Goal: Transaction & Acquisition: Book appointment/travel/reservation

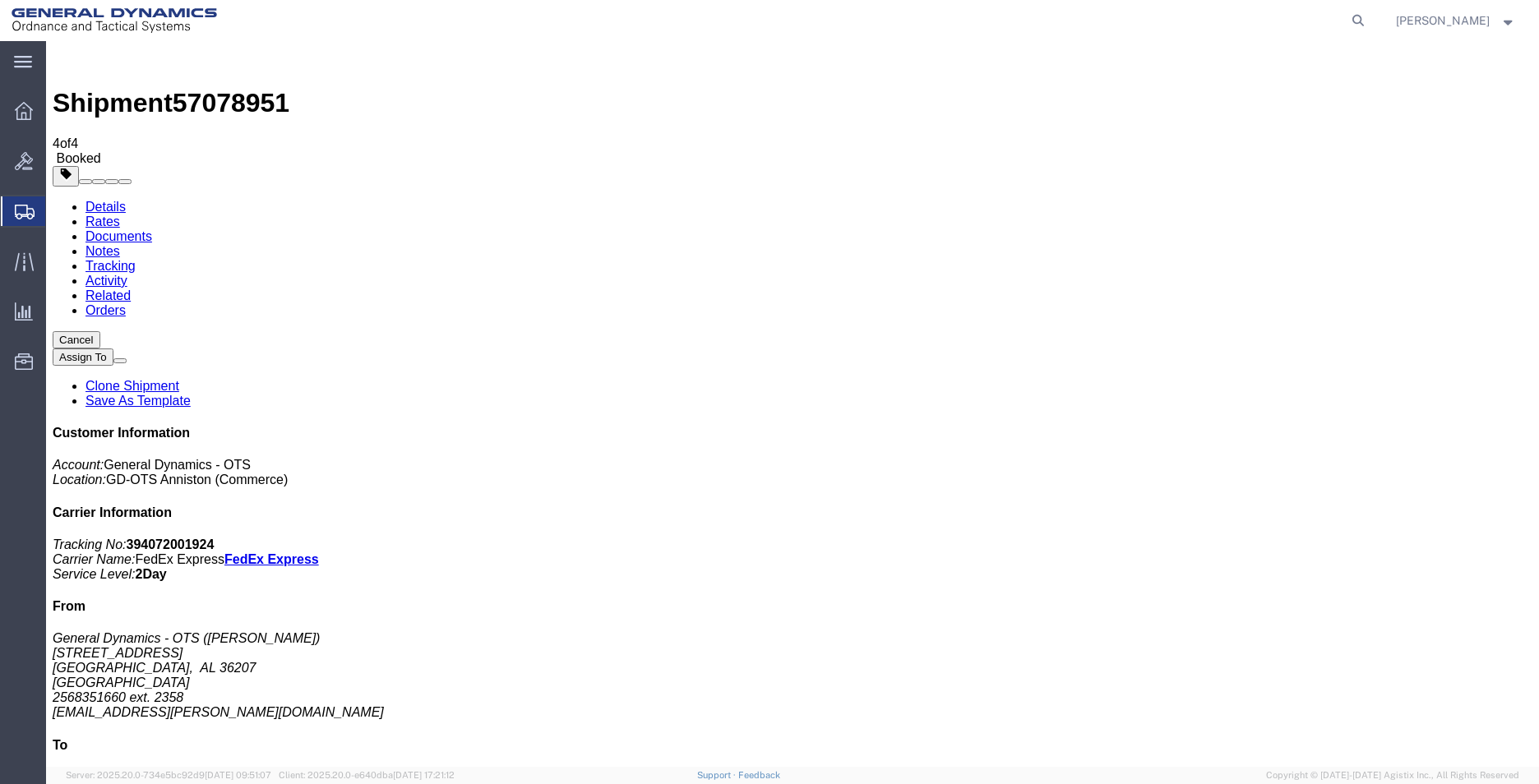
click at [0, 0] on span "Create Shipment" at bounding box center [0, 0] width 0 height 0
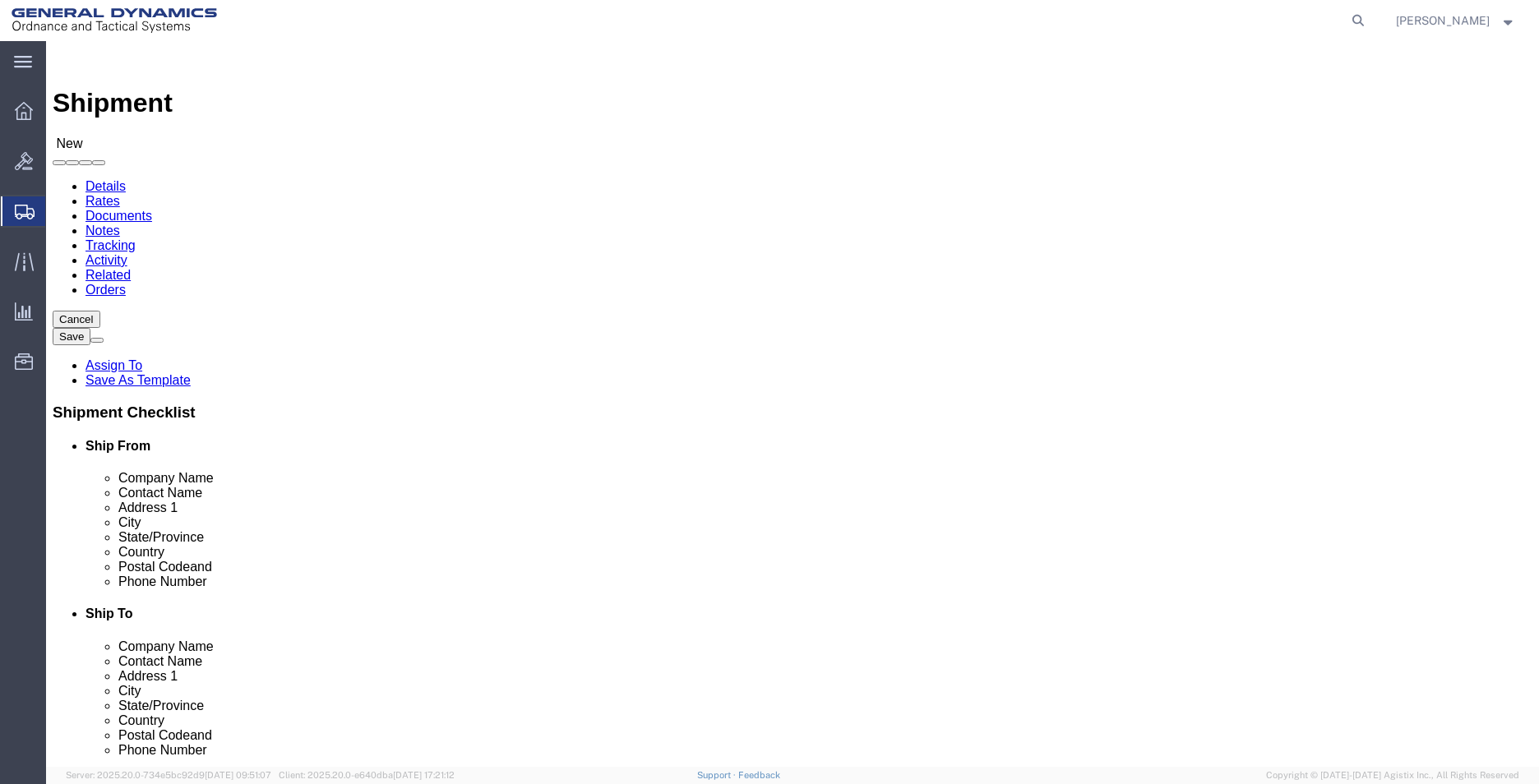
drag, startPoint x: 305, startPoint y: 321, endPoint x: 316, endPoint y: 321, distance: 11.0
select select "MYPROFILE"
select select "AL"
click input "text"
type input "[PERSON_NAME]"
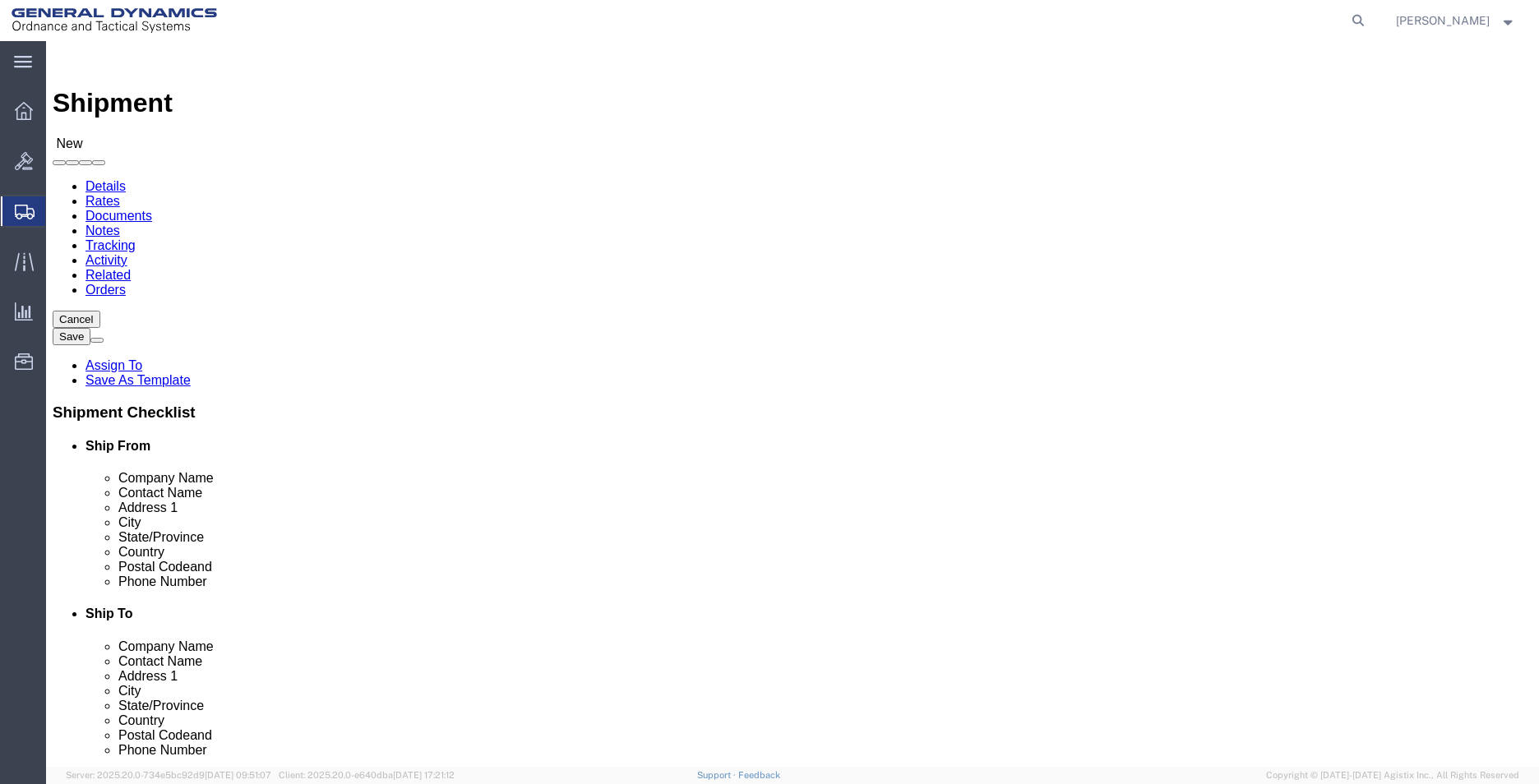
type input "[PERSON_NAME]"
type input "[STREET_ADDRESS]"
type input "ANNISTON"
type input "A"
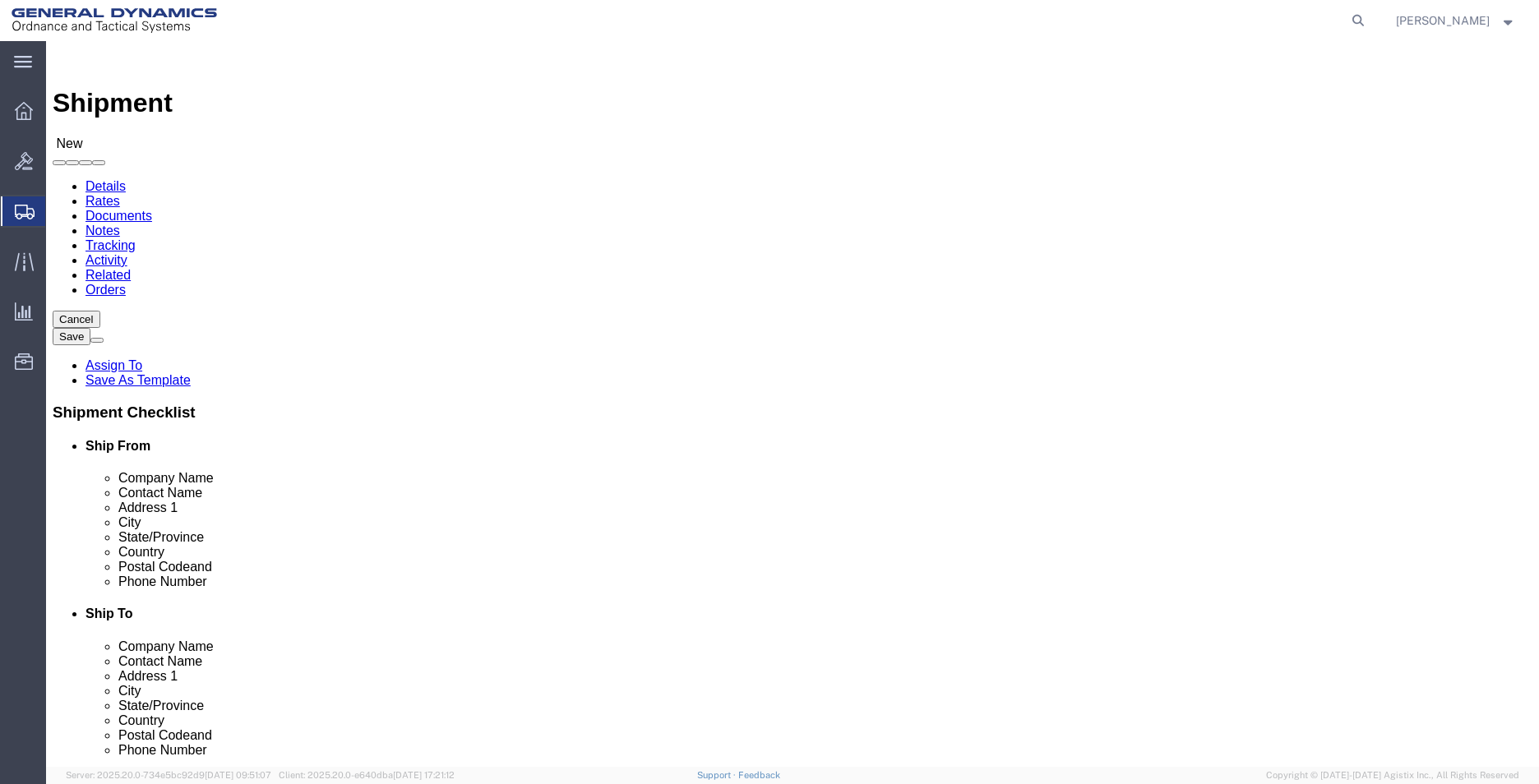
type input "AL"
type input "36207"
type input "2568351660"
type input "[EMAIL_ADDRESS][PERSON_NAME][DOMAIN_NAME]"
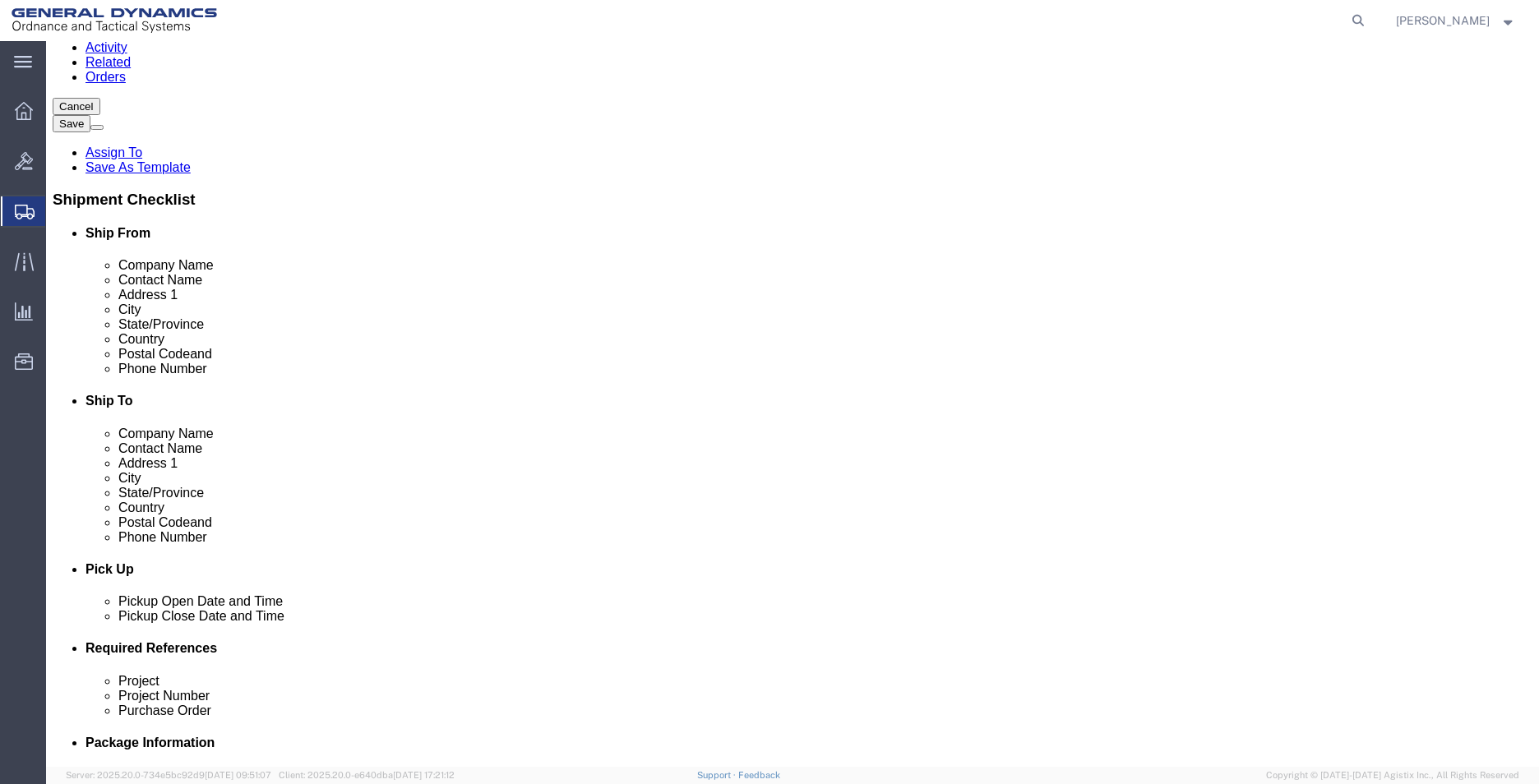
scroll to position [410, 0]
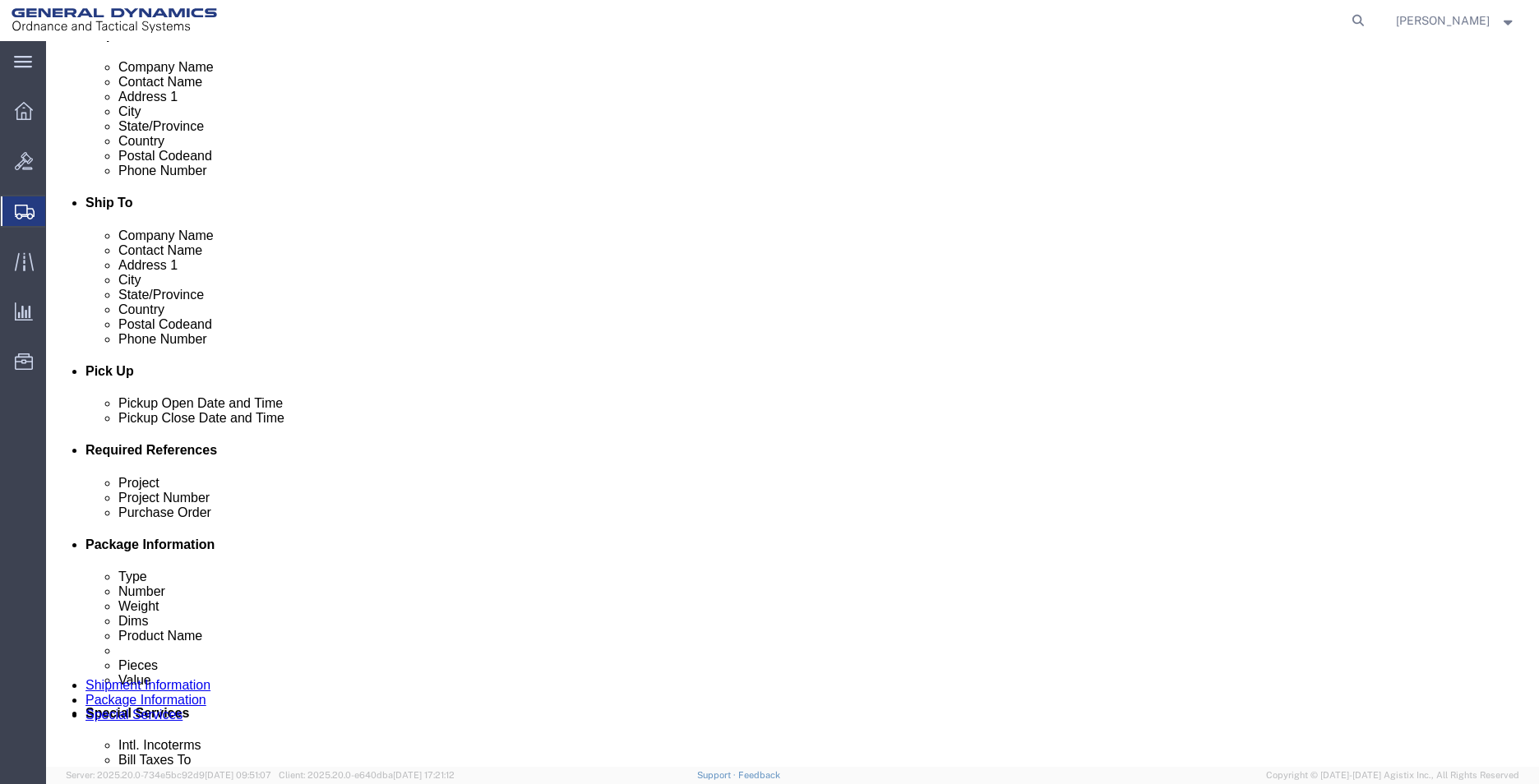
click input "text"
type input "555000"
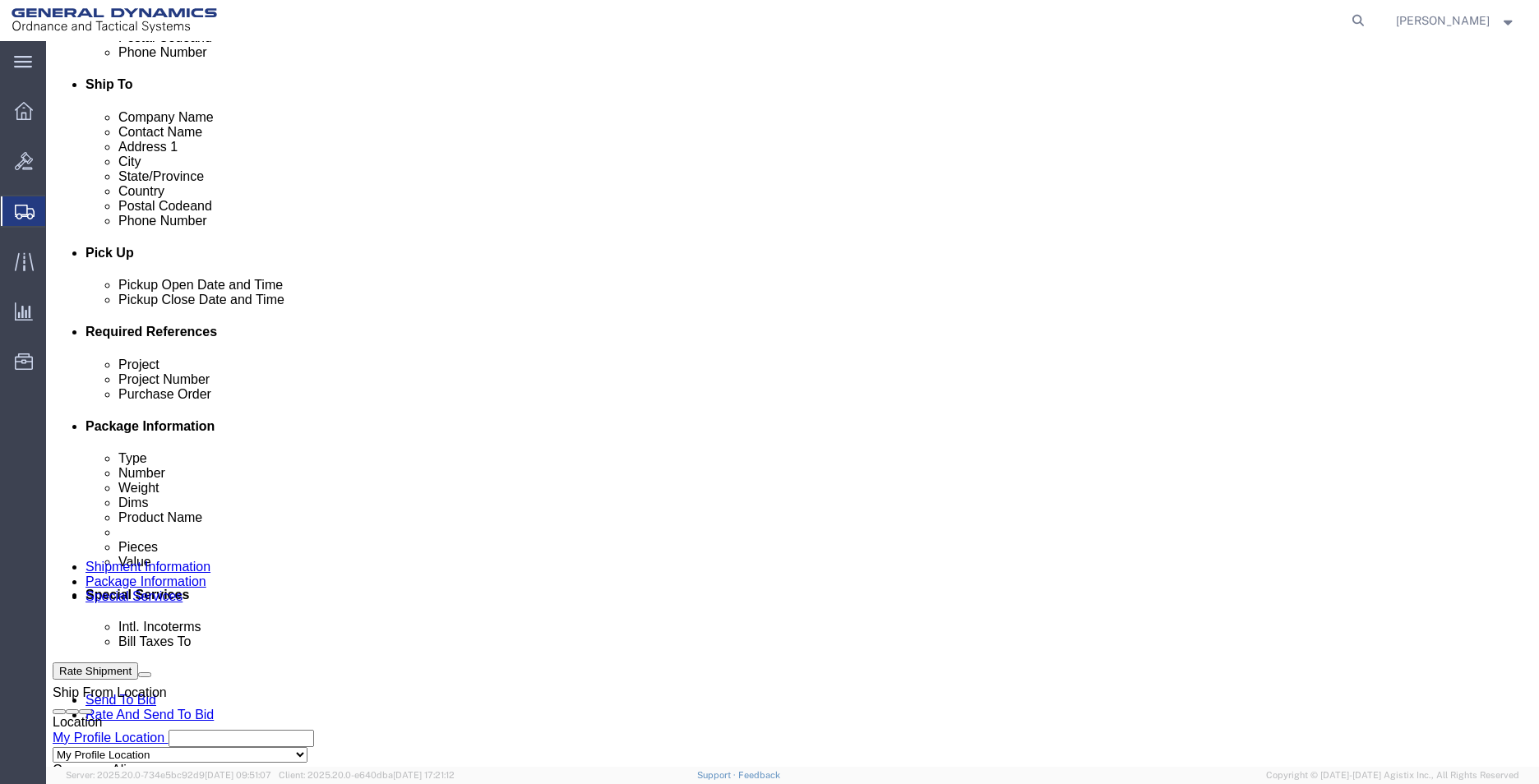
scroll to position [657, 0]
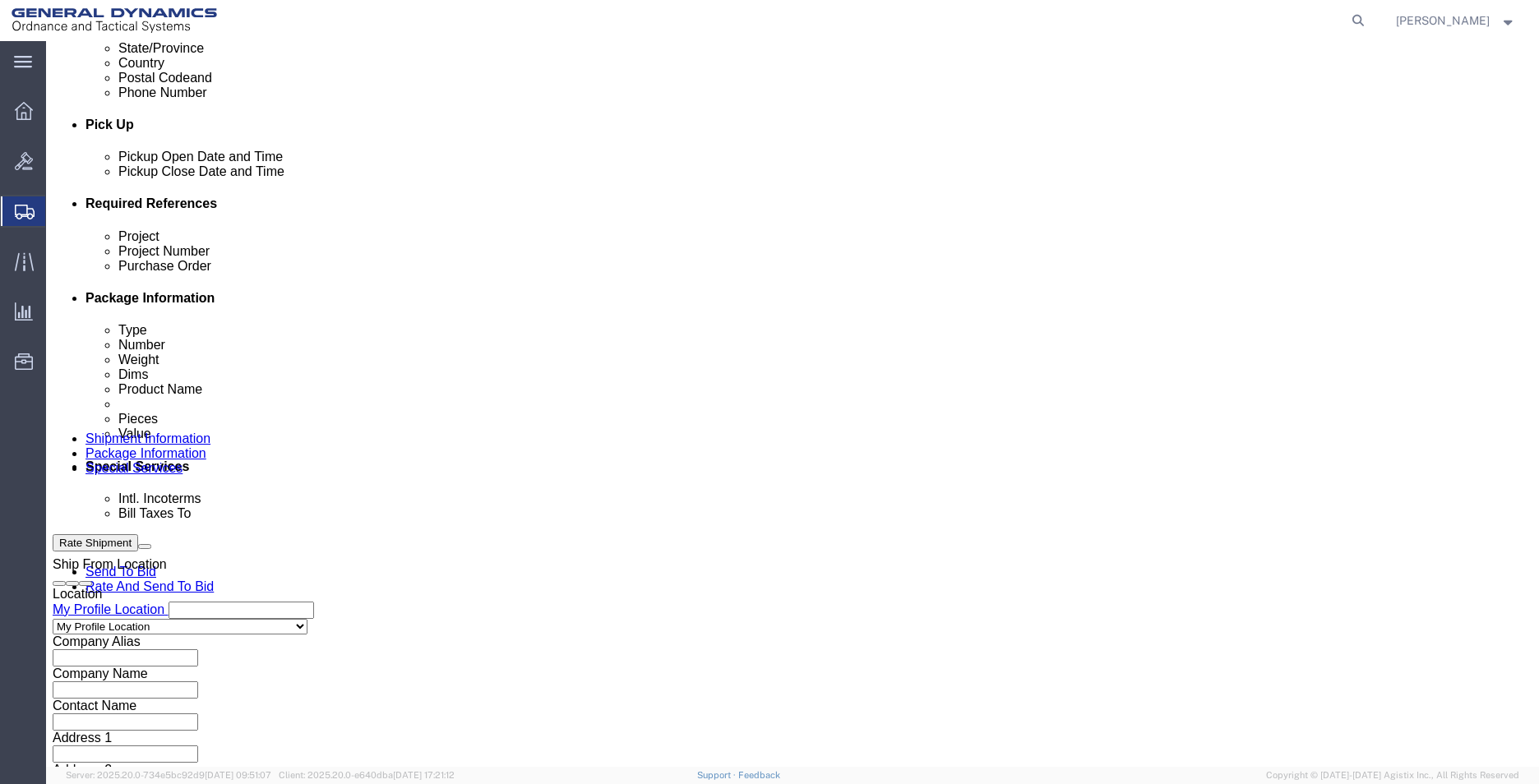
type input "555000"
click select "Select Air Less than Truckload Multi-Leg Ocean Freight Rail Small Parcel Truckl…"
select select "SMAL"
click select "Select Air Less than Truckload Multi-Leg Ocean Freight Rail Small Parcel Truckl…"
click div "Previous Continue"
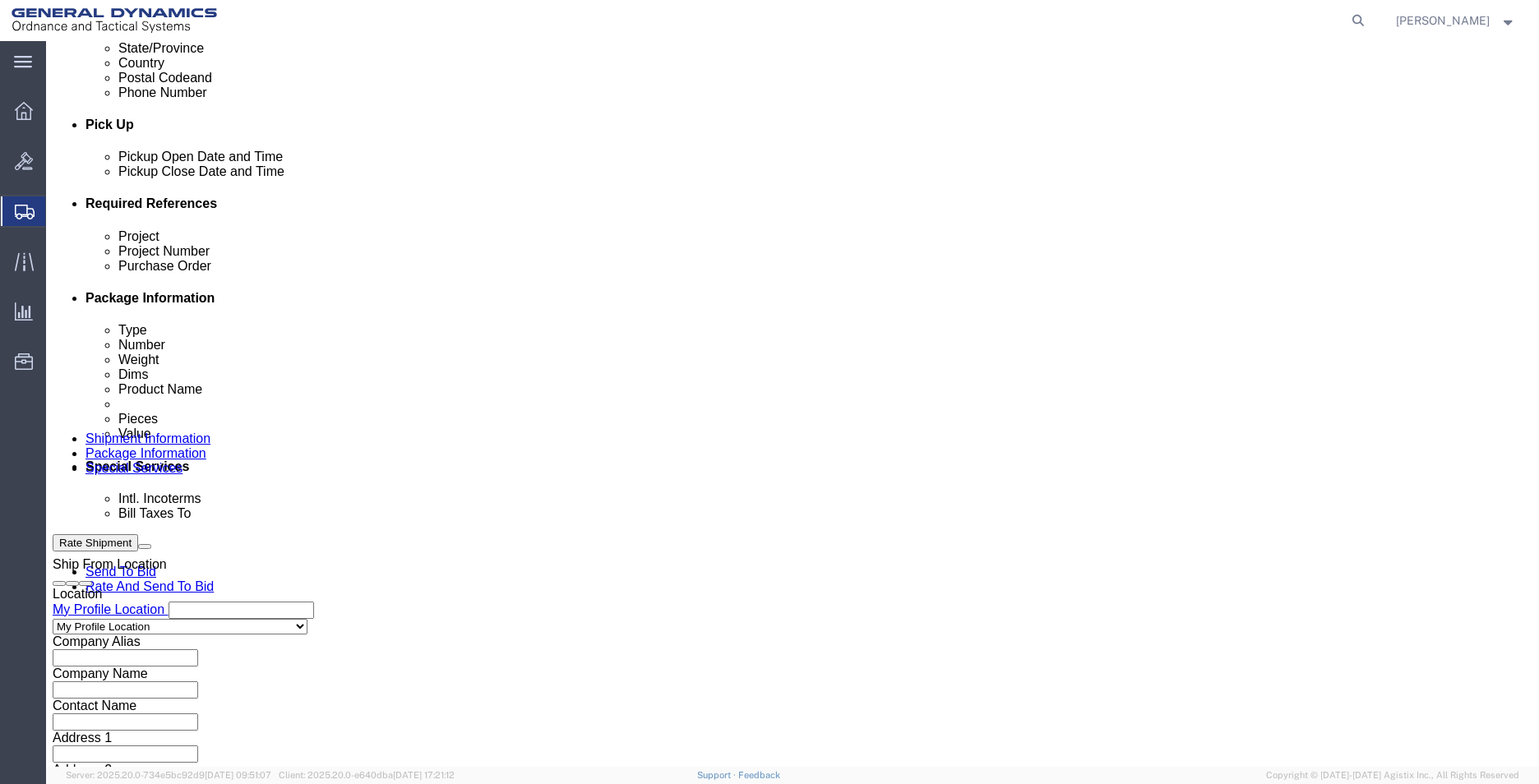
click button "Continue"
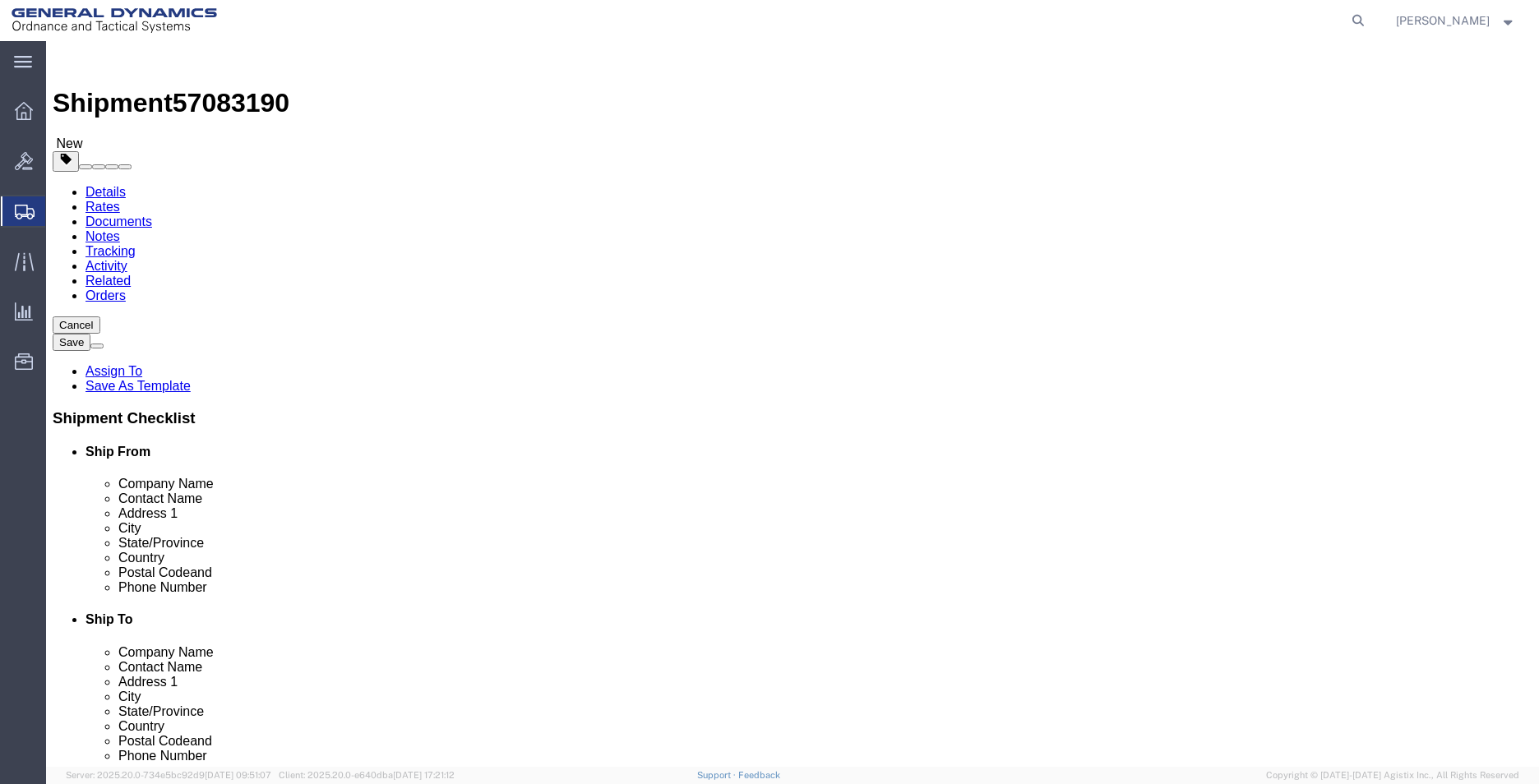
click select "Select Envelope Large Box Medium Box PAK Rack Small Box Tube Your Packaging"
select select "ENV"
click select "Select Envelope Large Box Medium Box PAK Rack Small Box Tube Your Packaging"
type input "9.50"
type input "12.50"
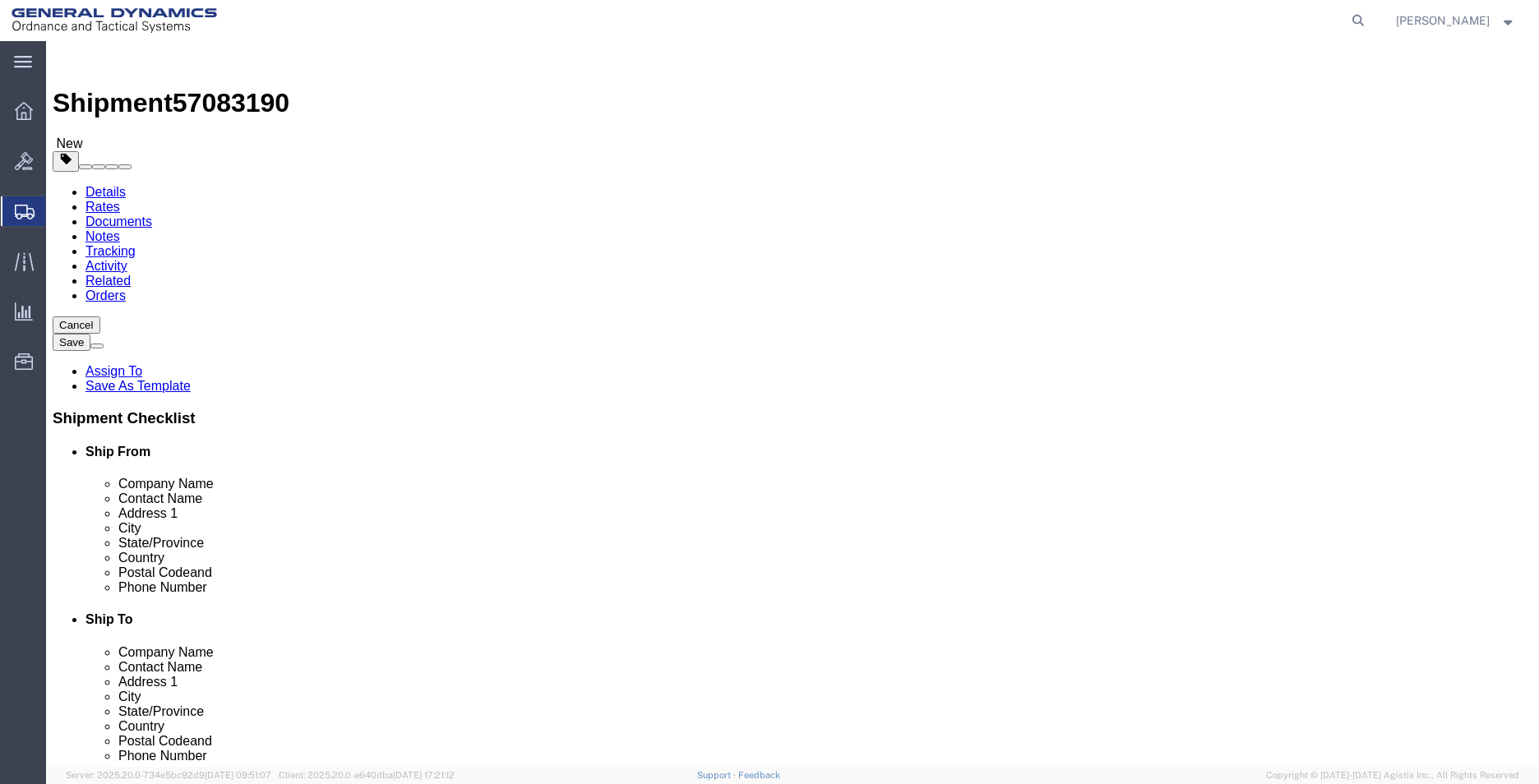
type input "0.25"
type input "1"
click link "Add Content"
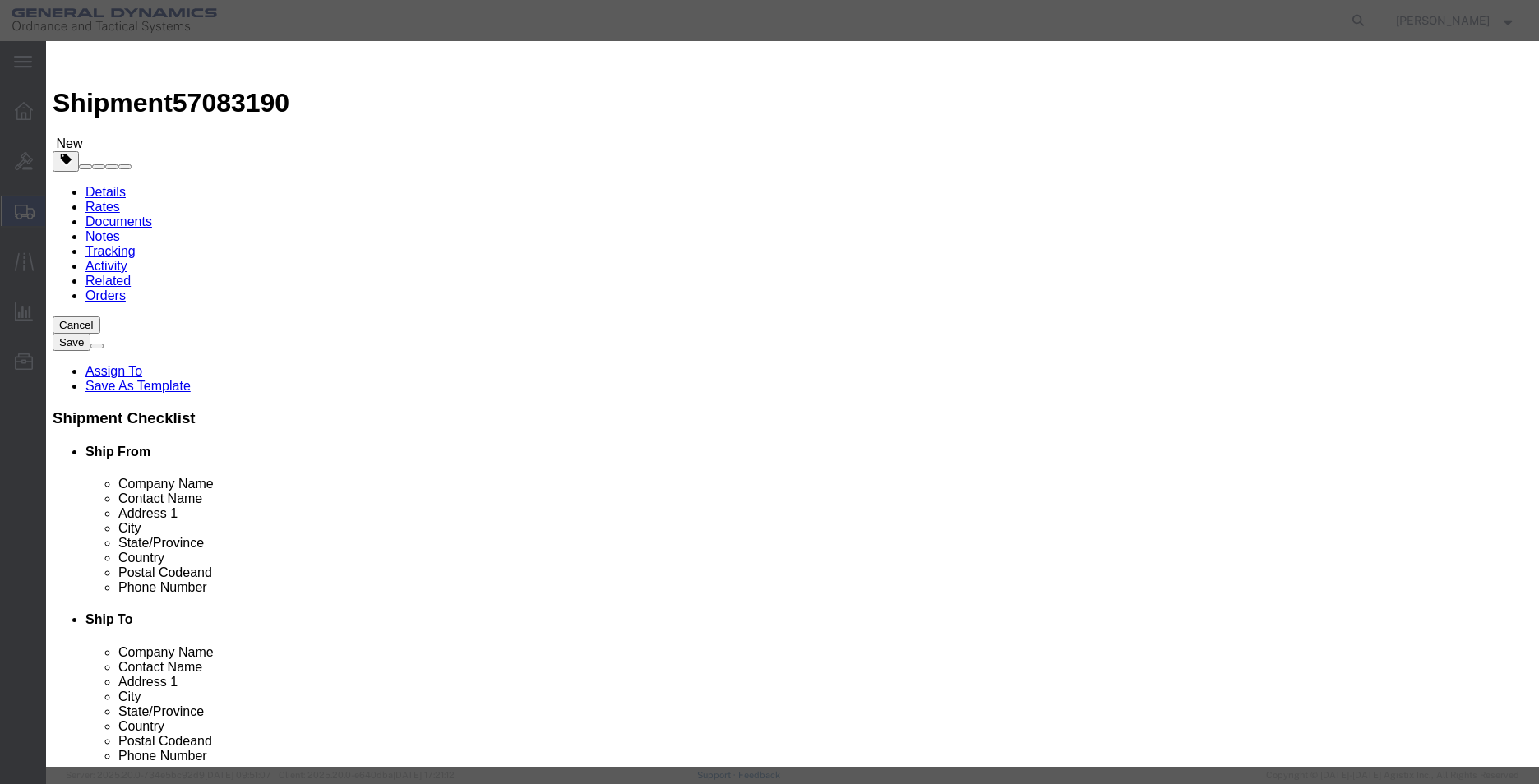
click div "Commodity library"
click input "text"
type input "DOCUMENTS"
click div "Product Name DOCUMENTS Pieces 0 Select Bag Barrels 100Board Feet Bottle Box Bli…"
click input "0"
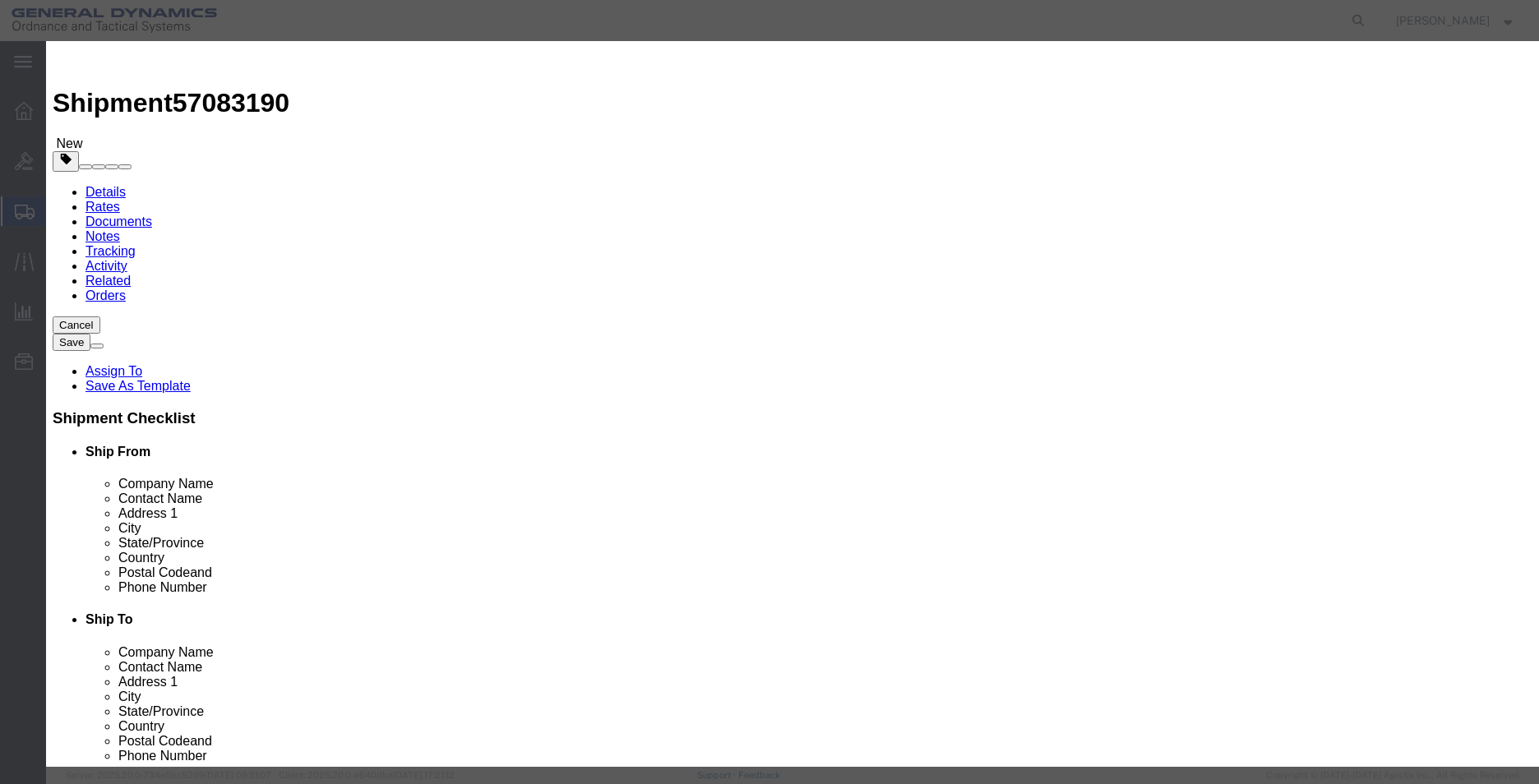
type input "1"
click button "Save & Close"
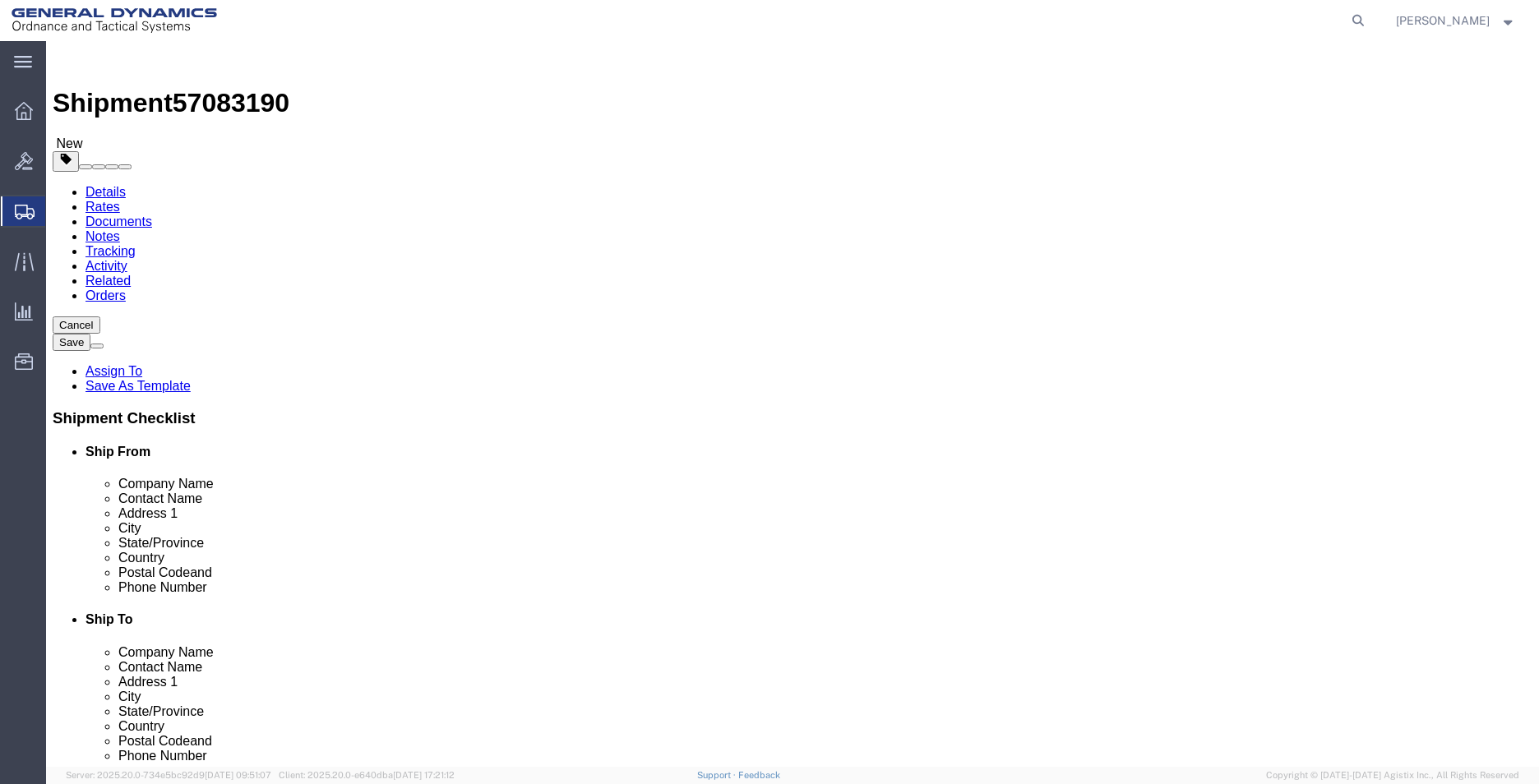
click button "Rate Shipment"
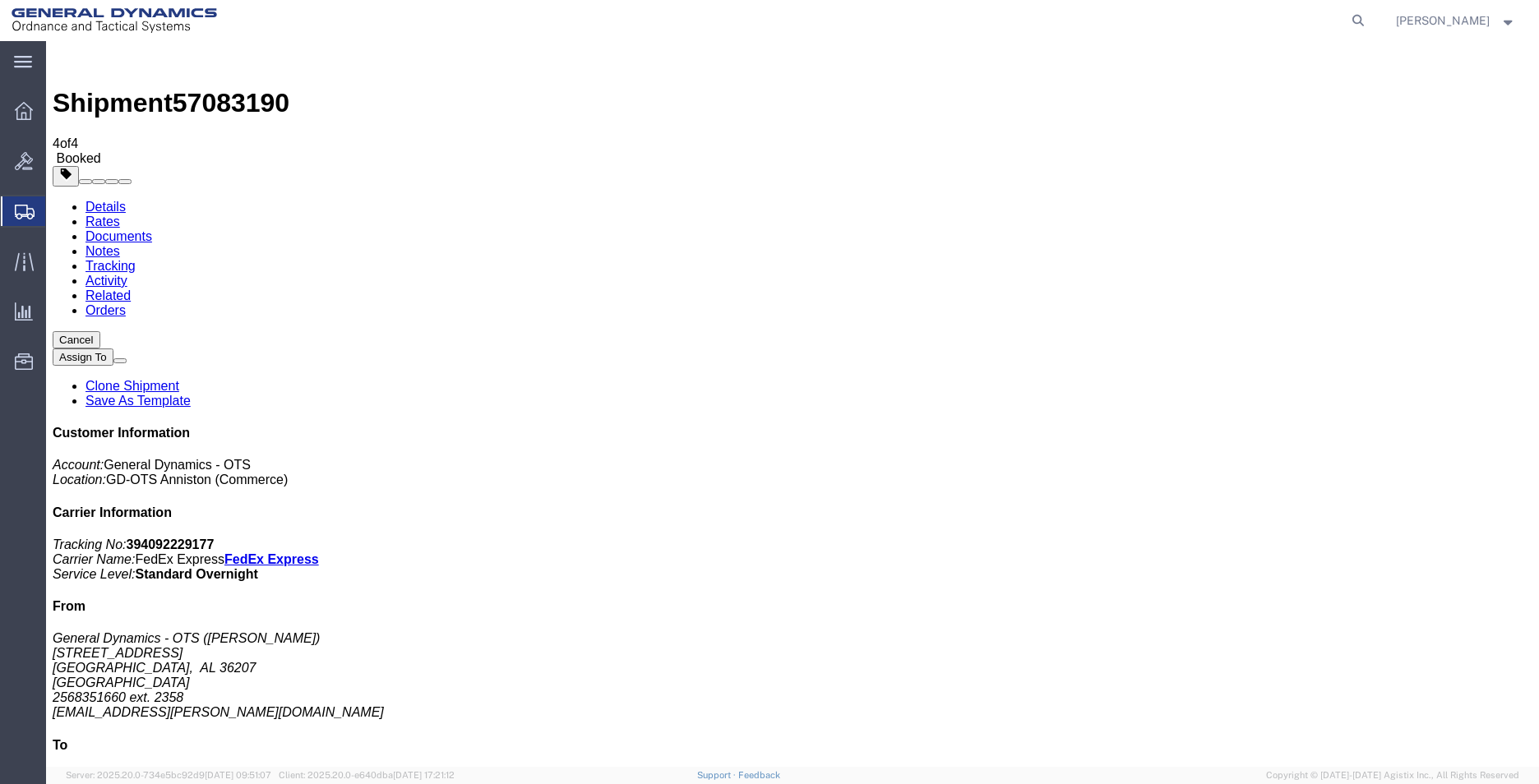
click at [0, 0] on span "Create Shipment" at bounding box center [0, 0] width 0 height 0
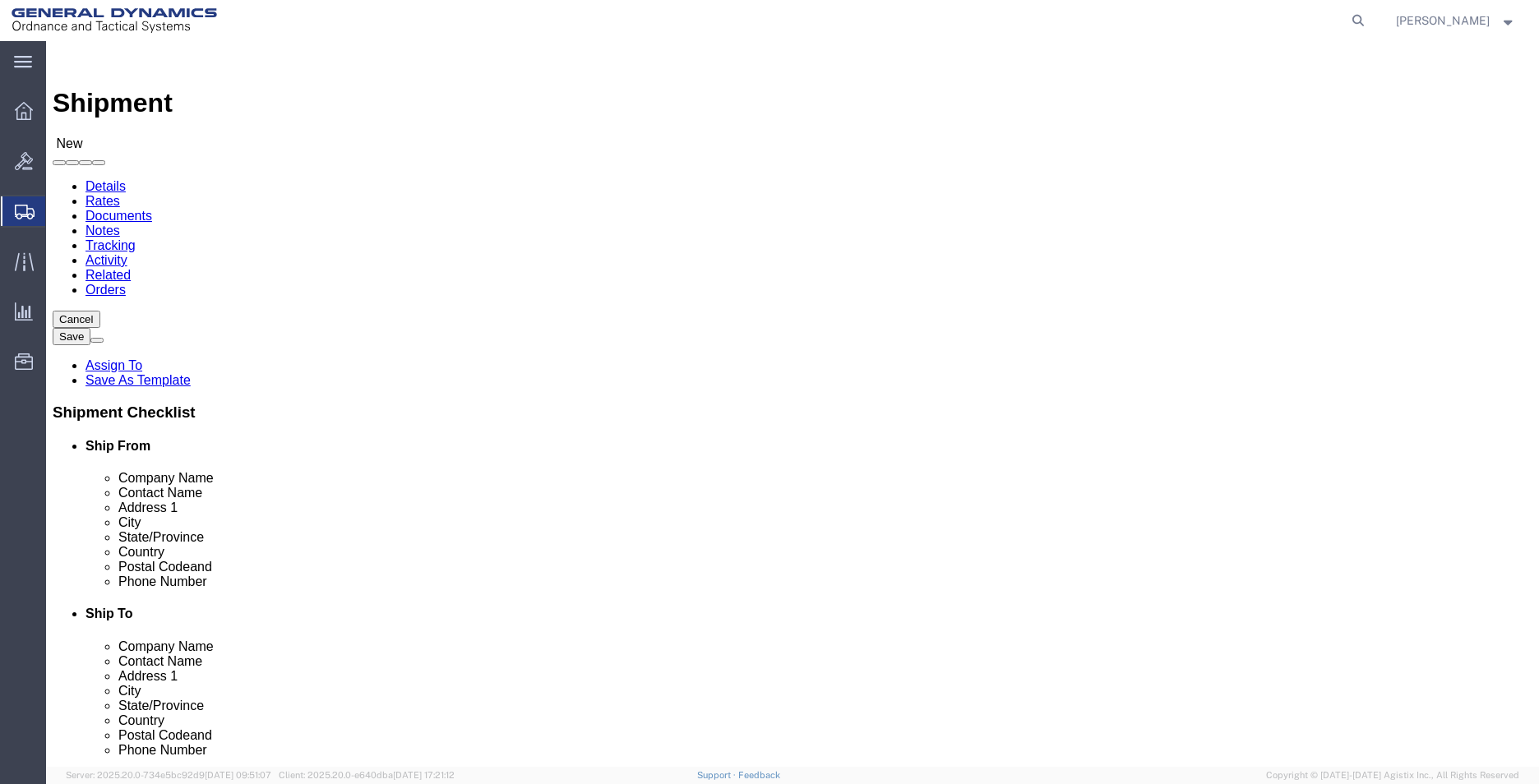
drag, startPoint x: 329, startPoint y: 243, endPoint x: 331, endPoint y: 262, distance: 19.1
drag, startPoint x: 280, startPoint y: 325, endPoint x: 289, endPoint y: 324, distance: 9.1
select select "MYPROFILE"
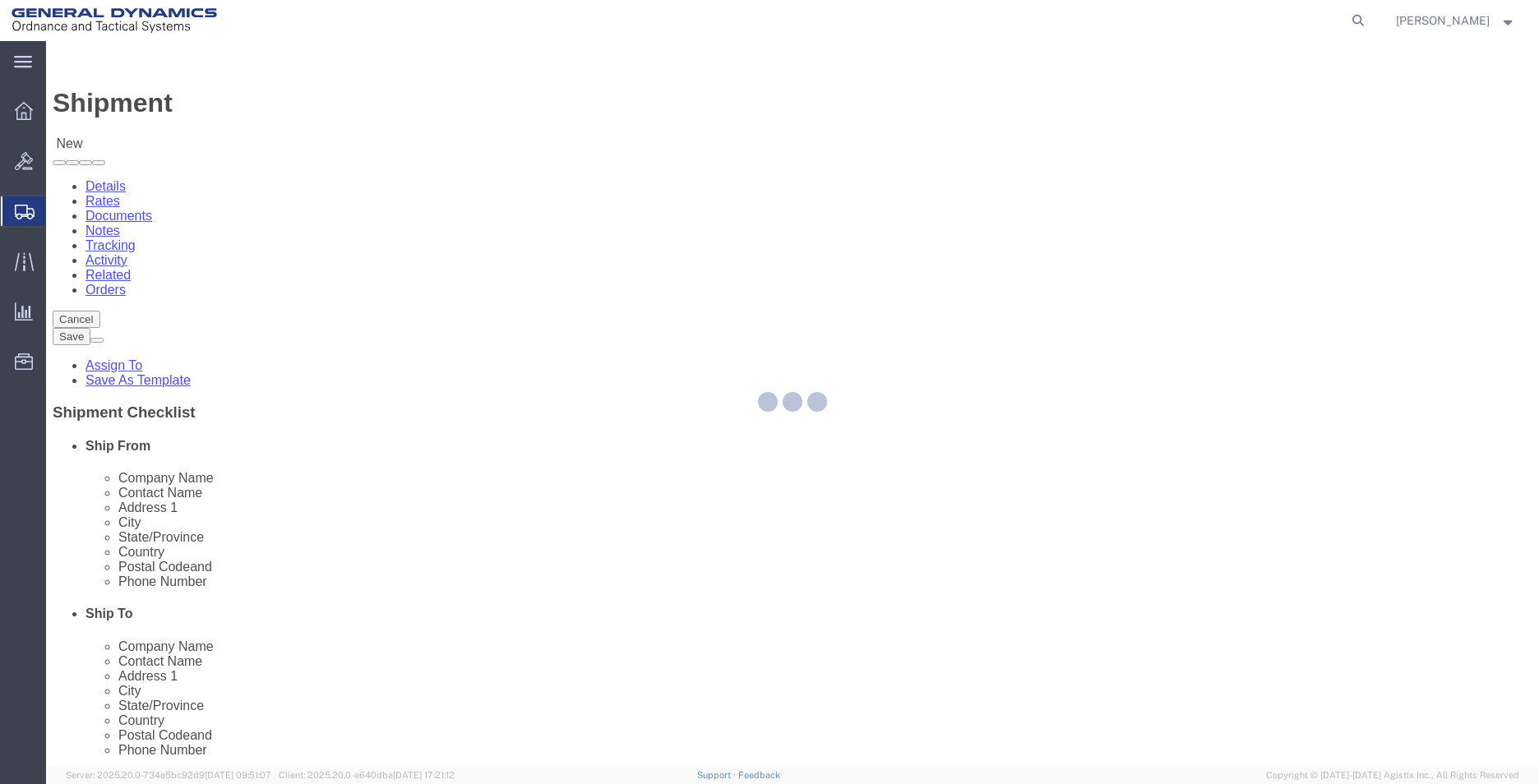
select select "AL"
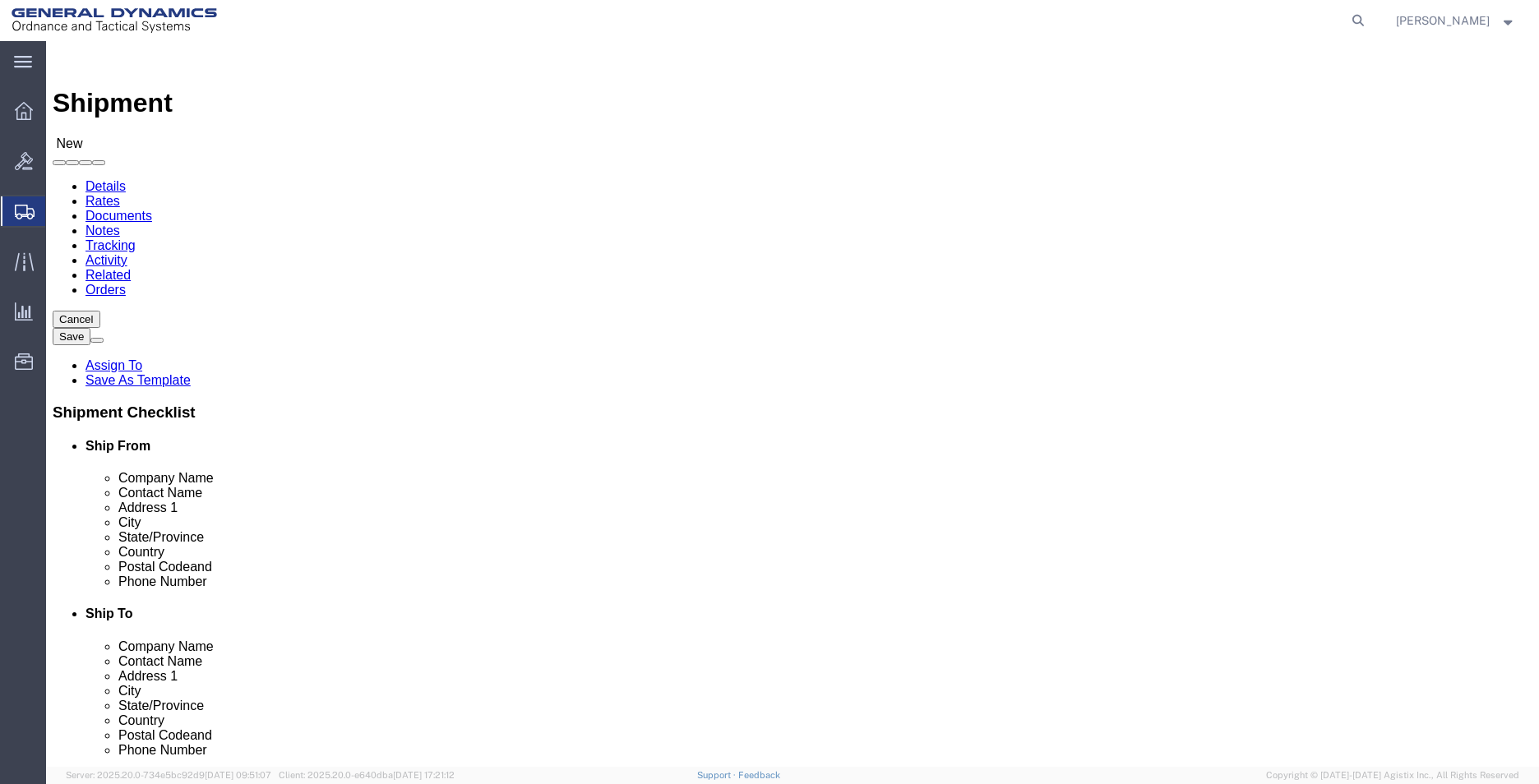
click input "text"
type input "BAE SYSTEMS, INC"
select select "CO"
type input "BAE SYSTEMS, INC"
click input "text"
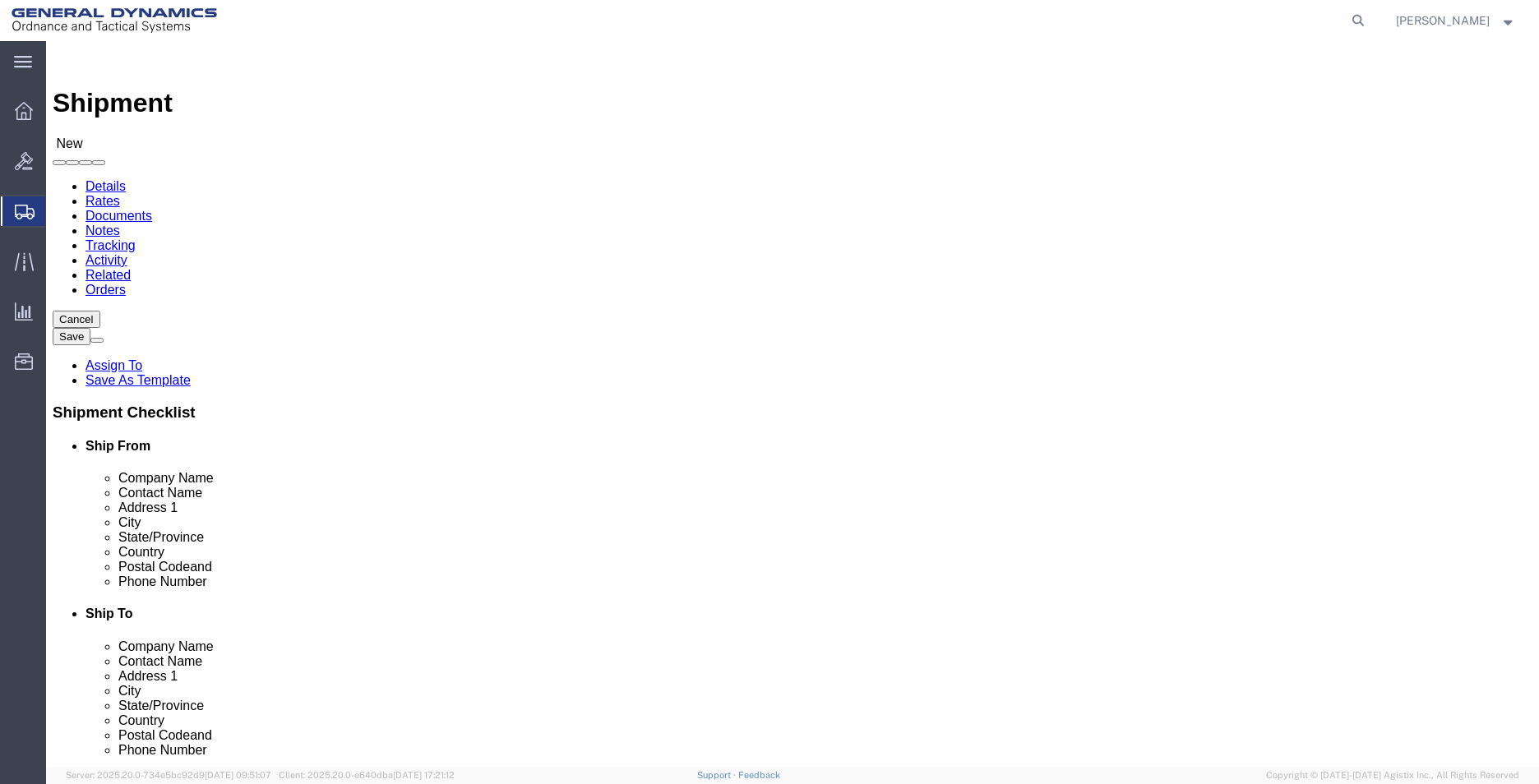
type input "2568351660"
type input "[EMAIL_ADDRESS][PERSON_NAME][DOMAIN_NAME]"
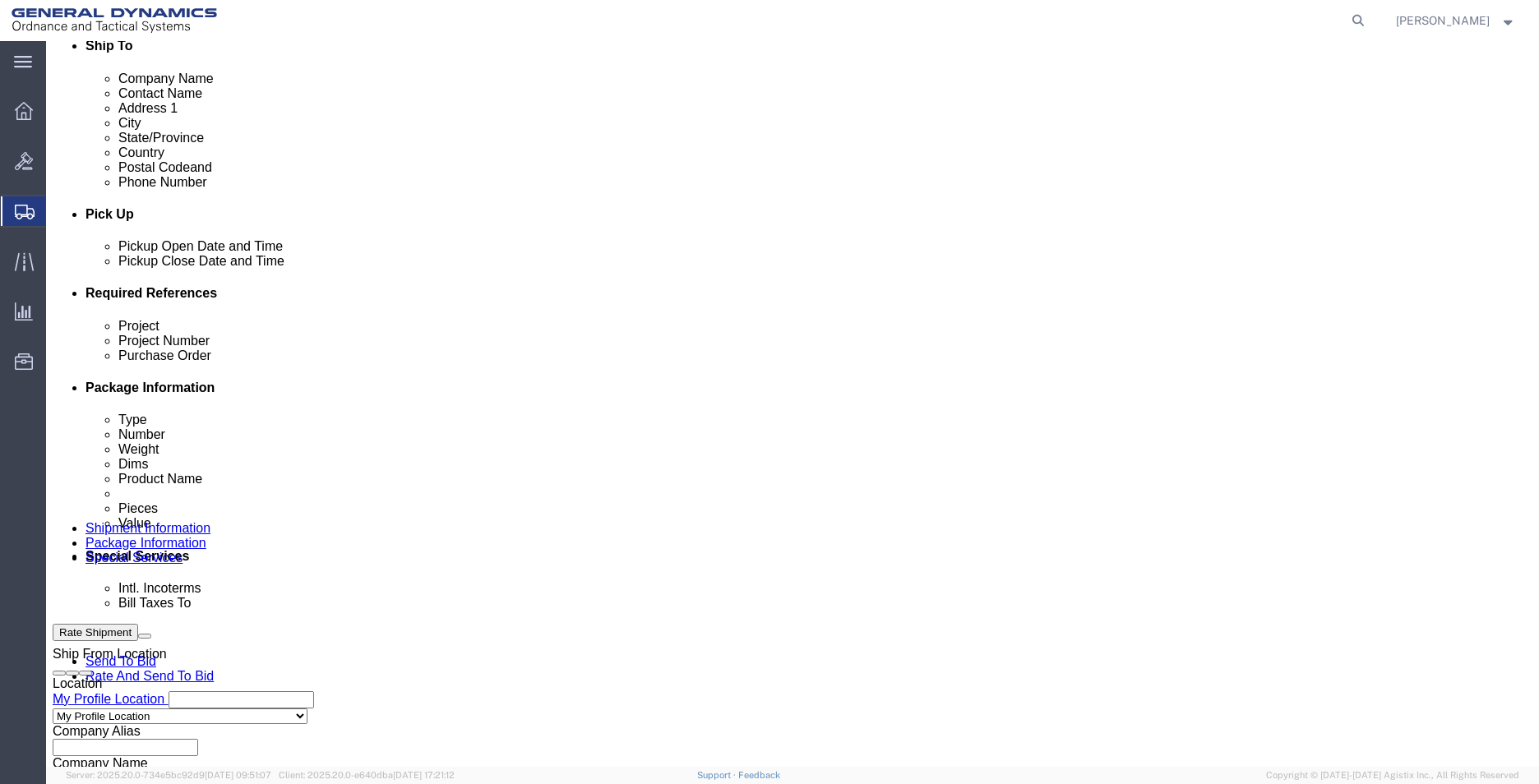
scroll to position [575, 0]
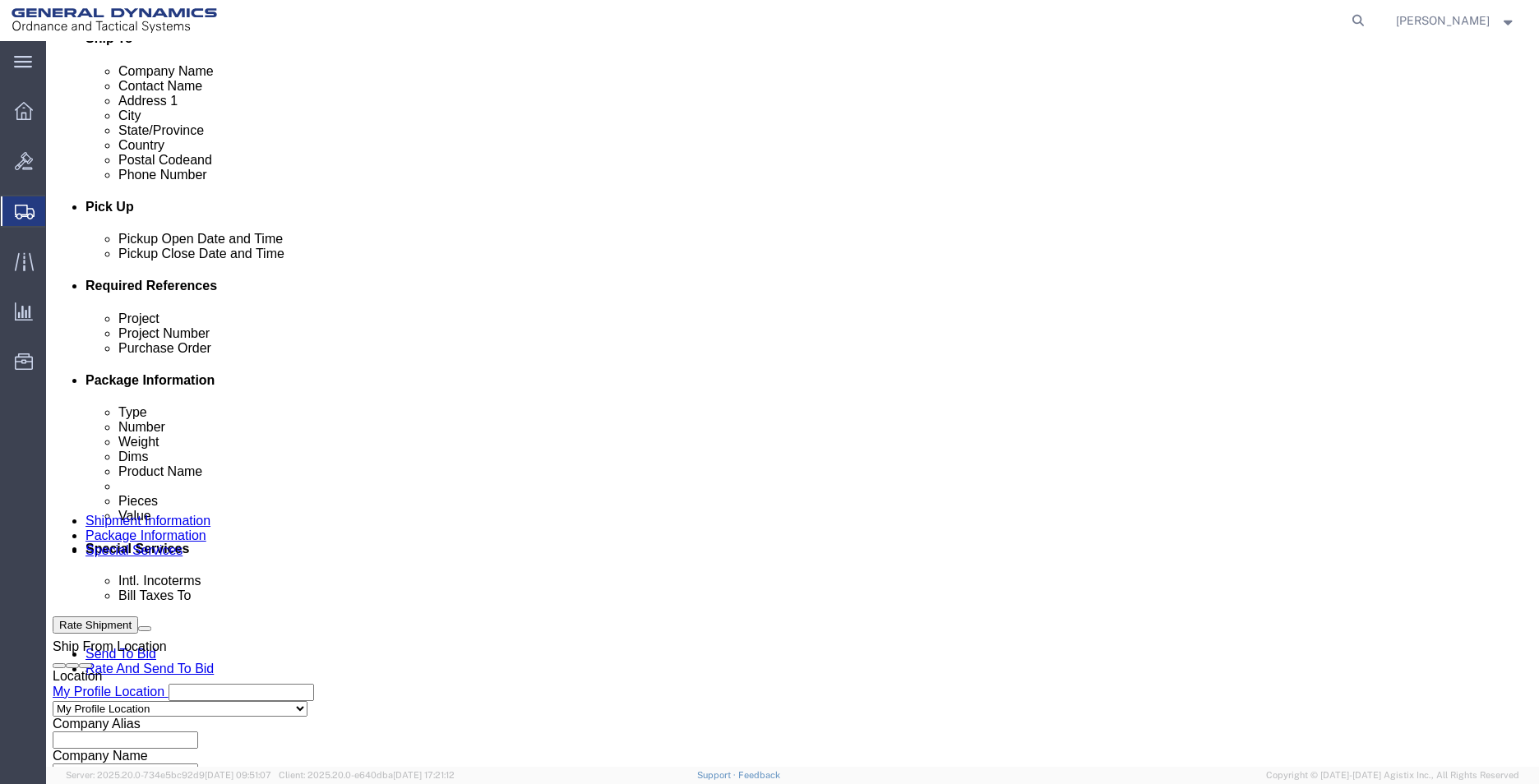
click input "text"
type input "PH 4"
type input "45100013"
click input "text"
type input "24JMG0017"
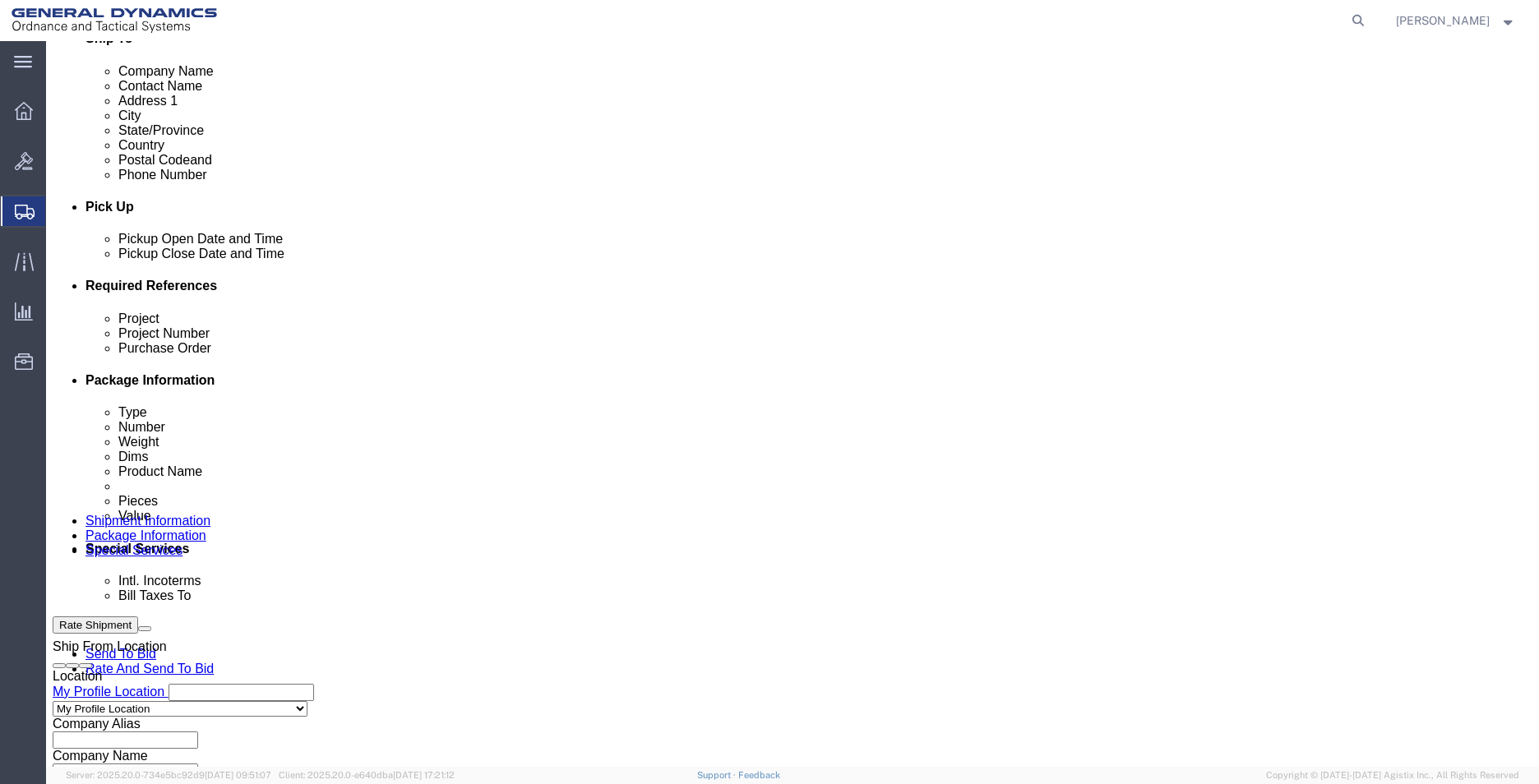
click select "Select Air Less than Truckload Multi-Leg Ocean Freight Rail Small Parcel Truckl…"
select select "SMAL"
click select "Select Air Less than Truckload Multi-Leg Ocean Freight Rail Small Parcel Truckl…"
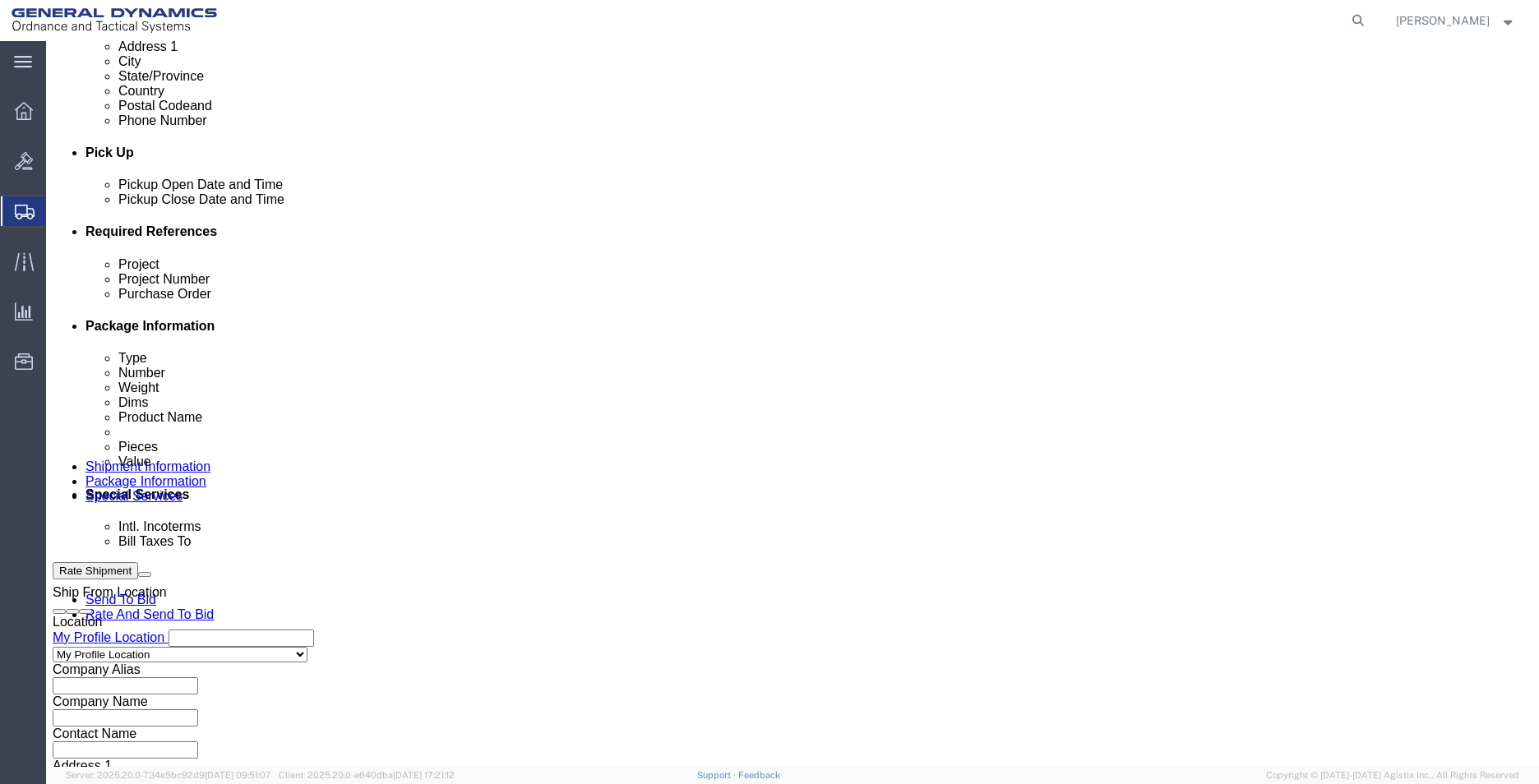
scroll to position [685, 0]
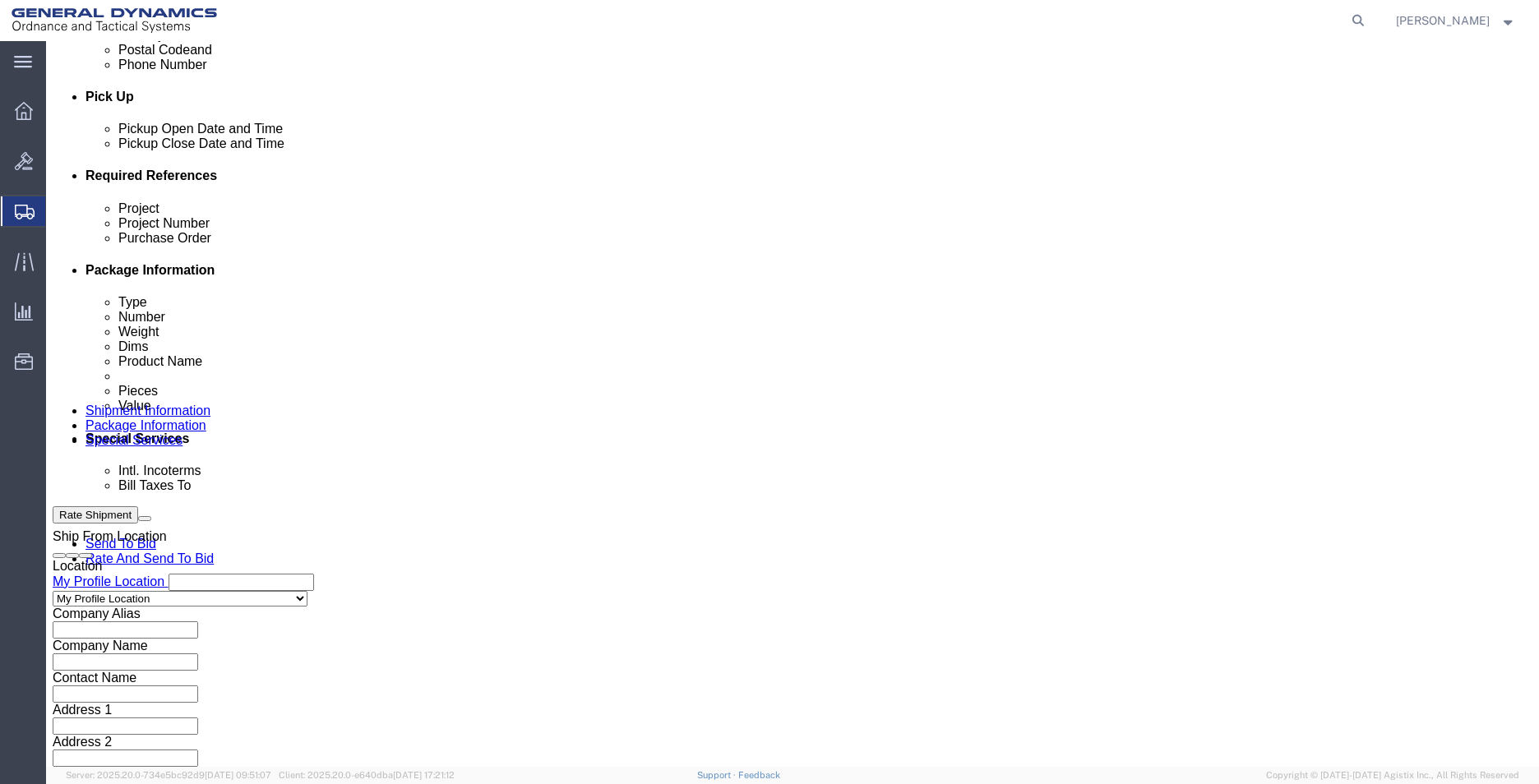
click button "Continue"
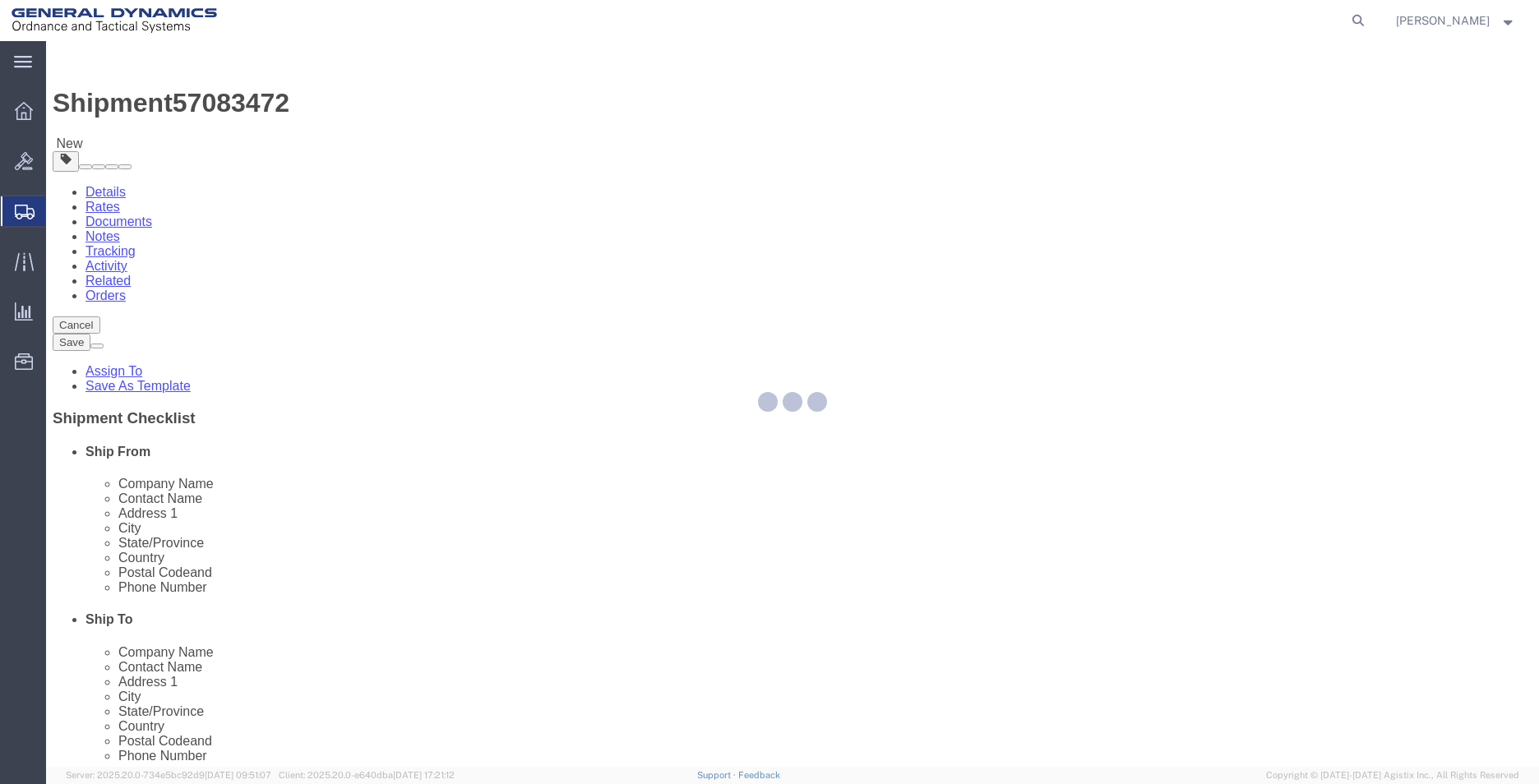
select select "YRPK"
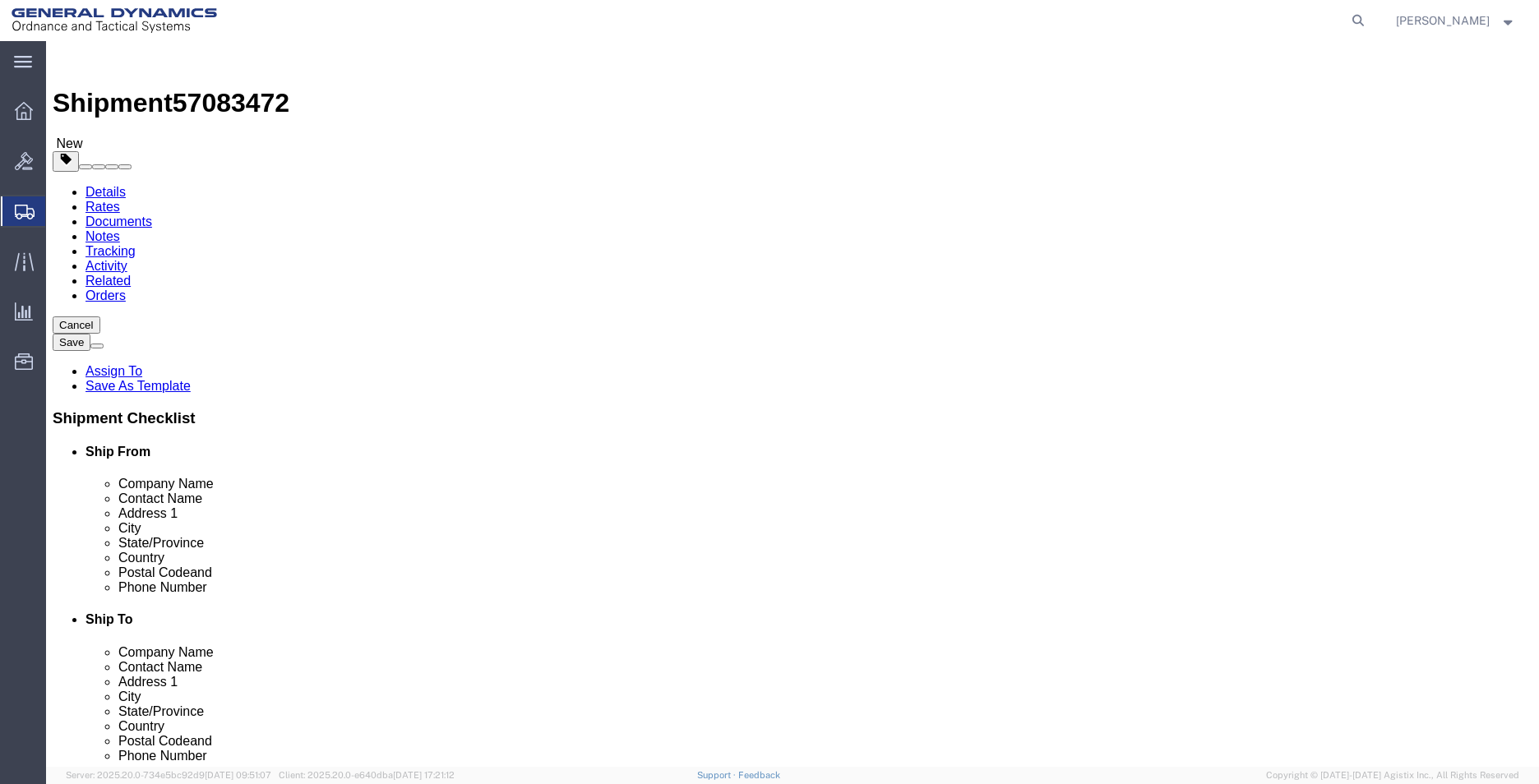
drag, startPoint x: 239, startPoint y: 317, endPoint x: 163, endPoint y: 321, distance: 76.1
click div "Number 1"
type input "7"
click input "text"
type input "30"
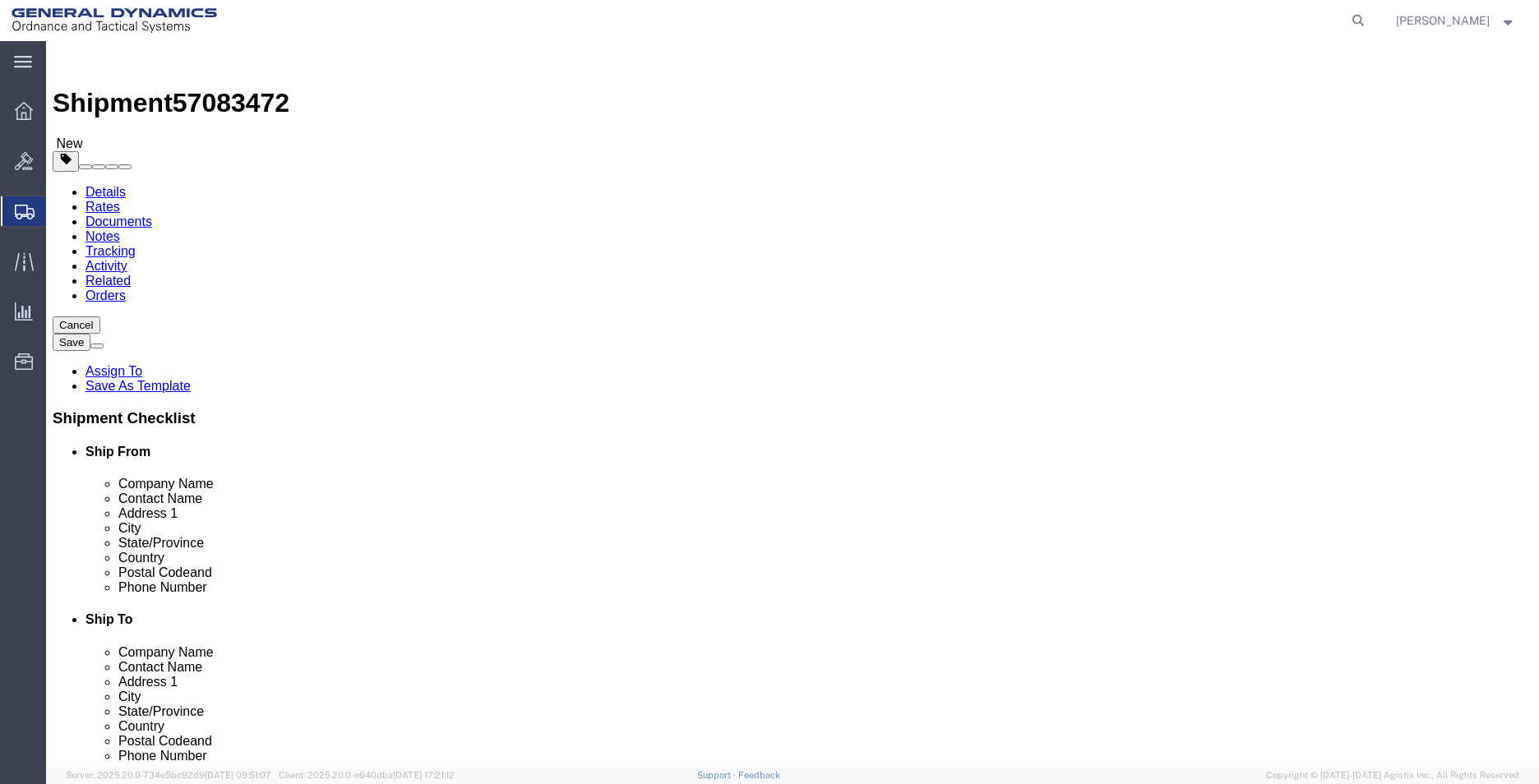
type input "11"
type input "21"
click input "0.00"
drag, startPoint x: 261, startPoint y: 383, endPoint x: 184, endPoint y: 384, distance: 77.0
click div "Weight 0.00 Select kgs lbs Ship. t°"
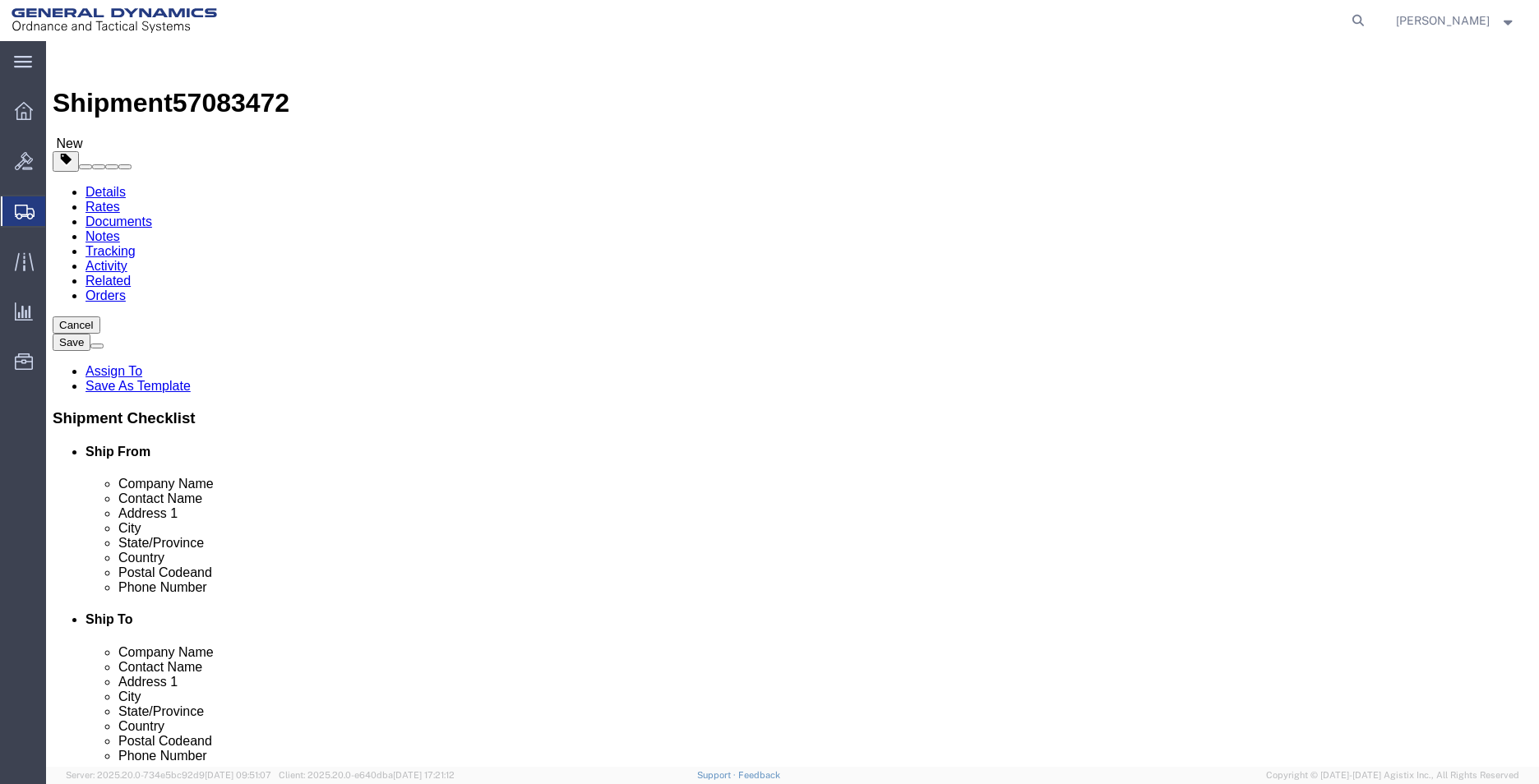
type input "280"
click span
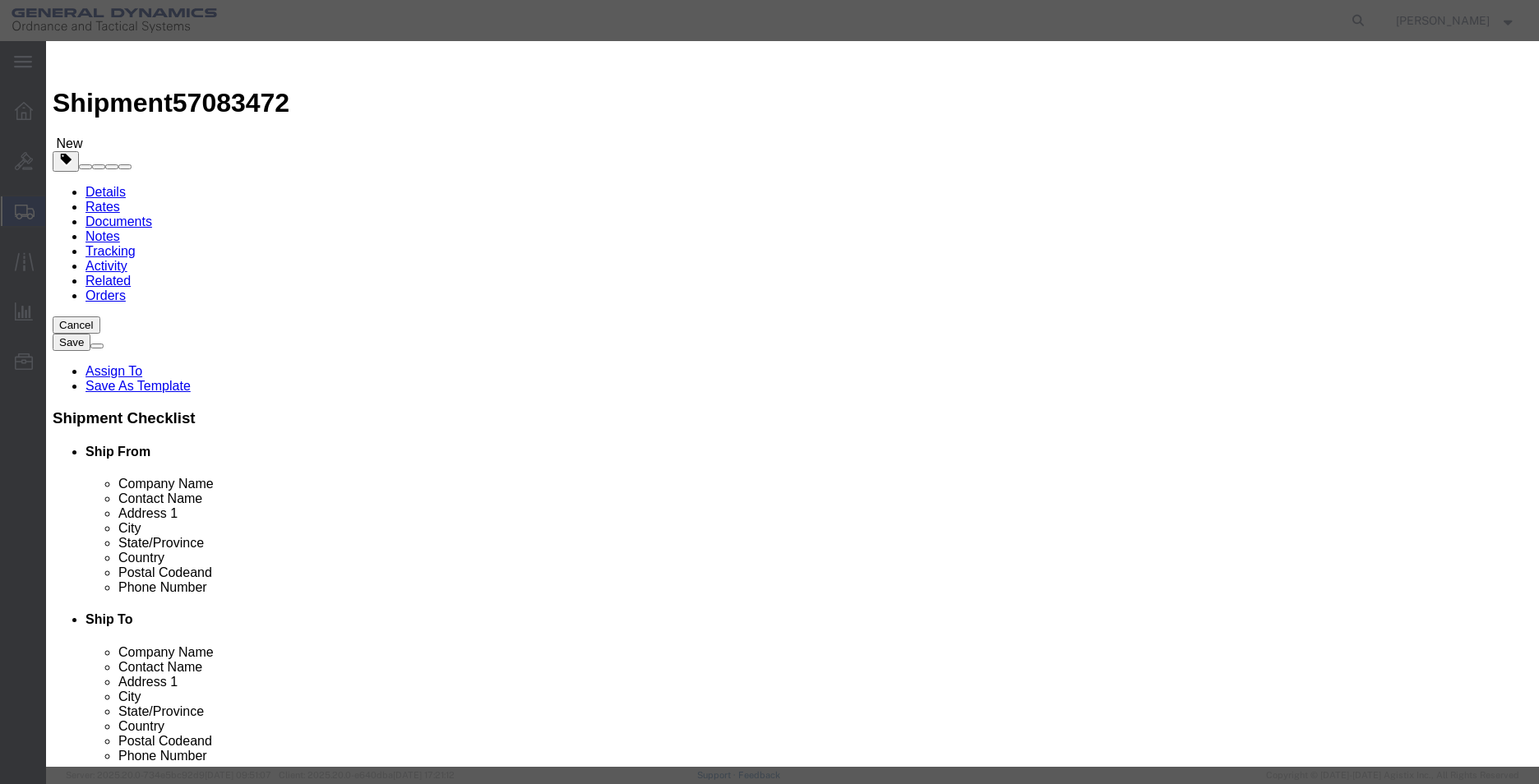
click input "text"
type input "METAL PARTS"
type input "14"
type input "1"
click button "Save & Close"
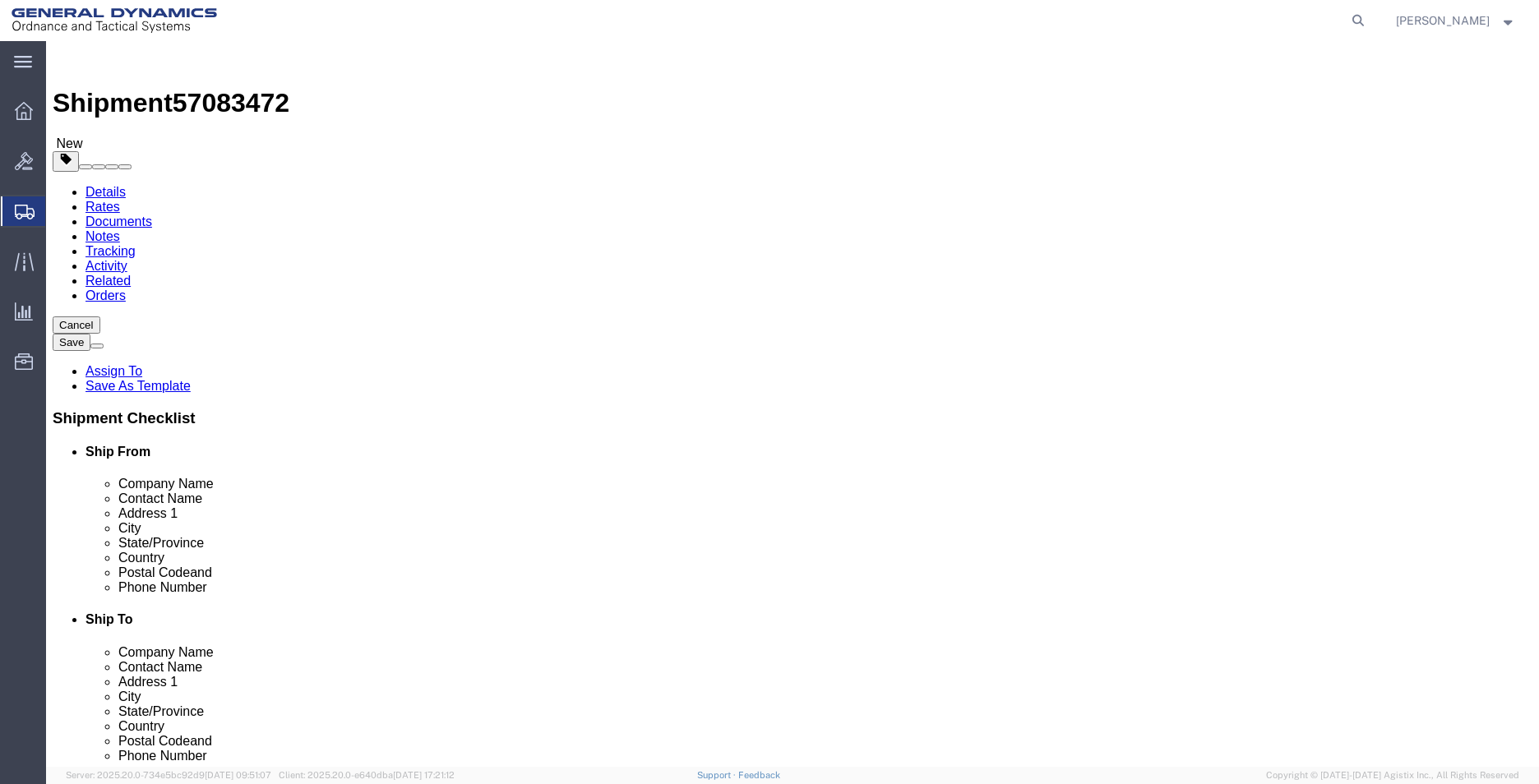
click link "Add Package"
select select "YRPK"
click input "text"
type input "30"
type input "11"
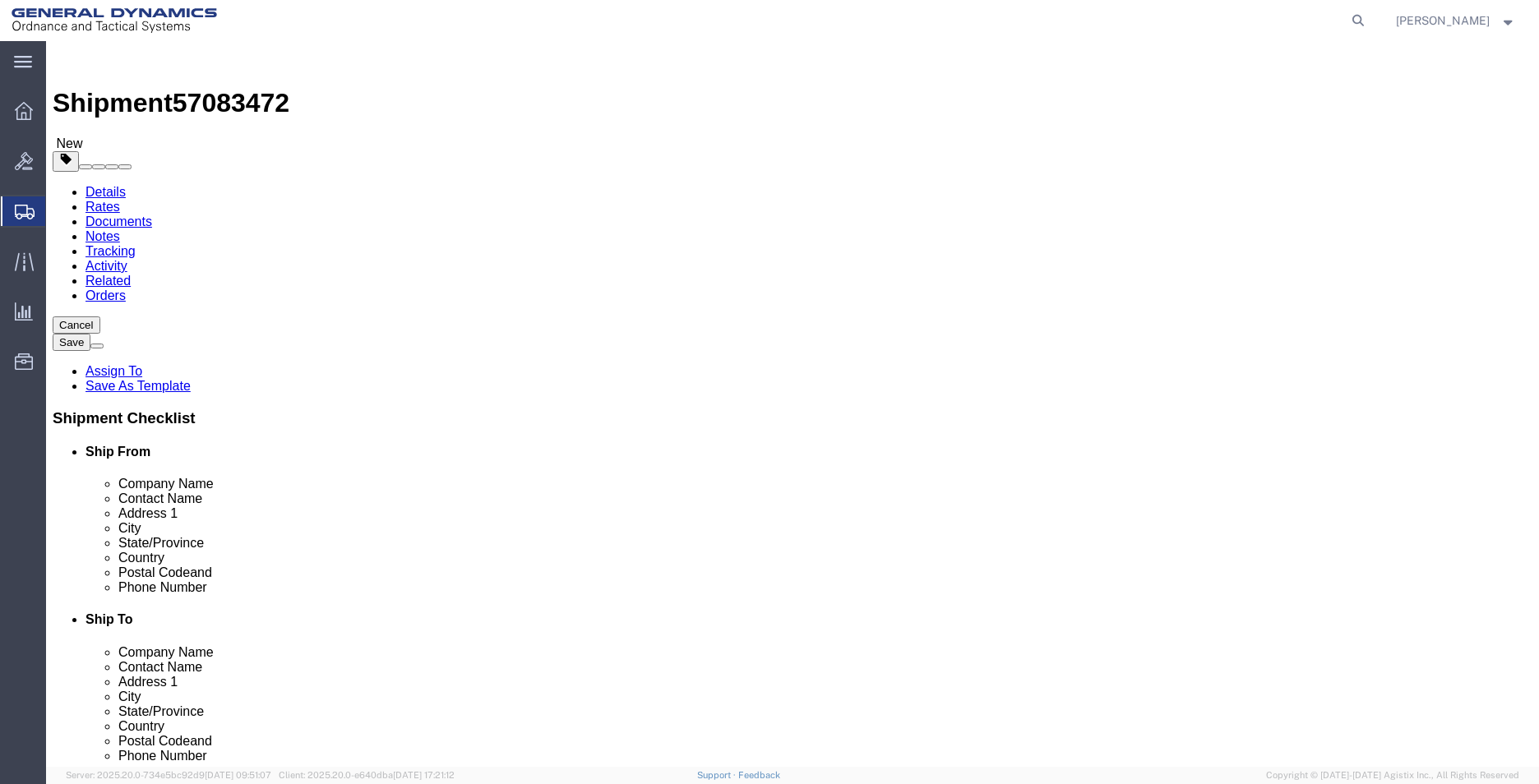
type input "21"
type input "20"
click div "7 x Your Packaging Package Type Select Envelope Large Box Medium Box PAK Rack S…"
click link "Add Content"
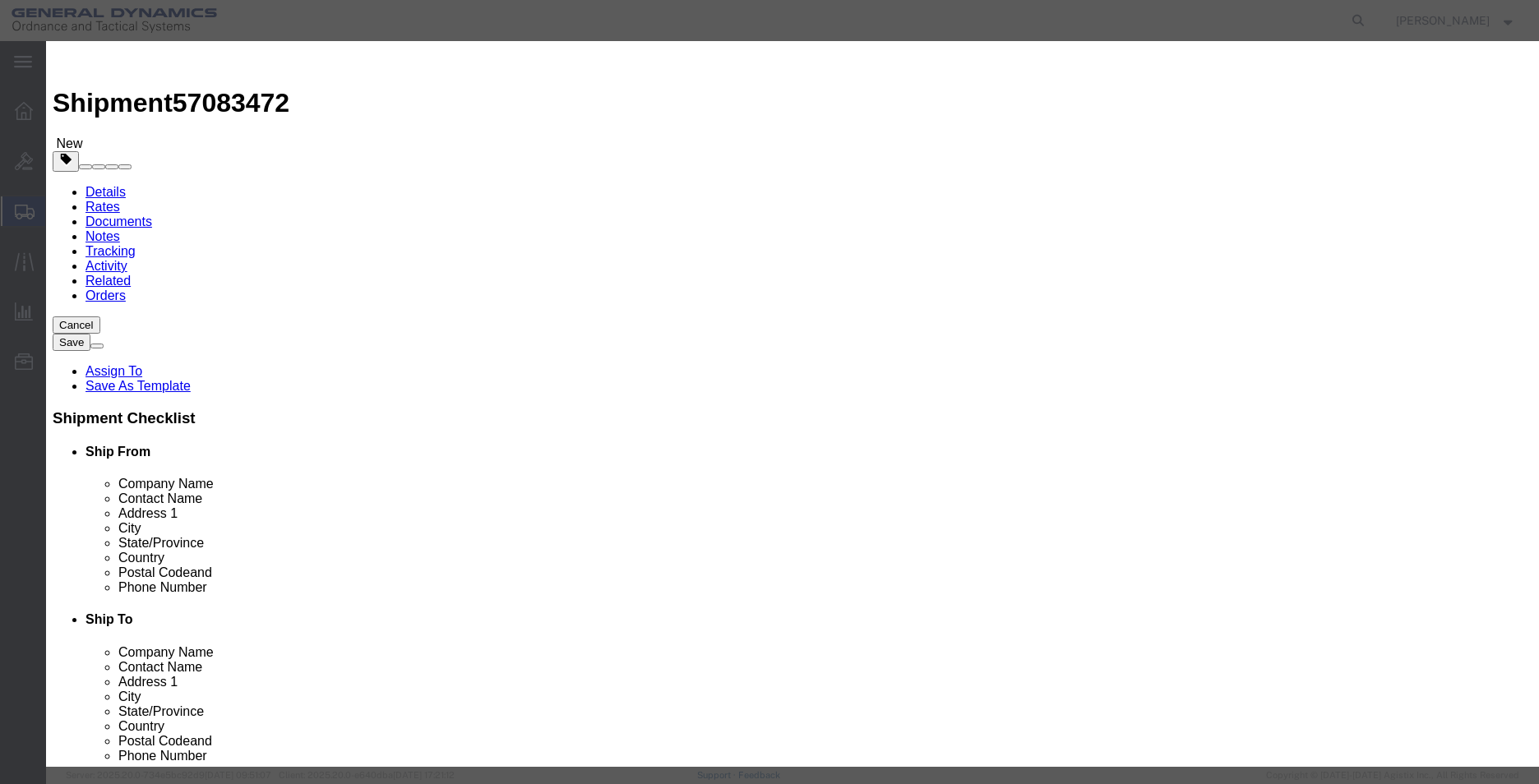
click input "text"
type input "METAL PARTS"
type input "1"
click input "0"
type input "1"
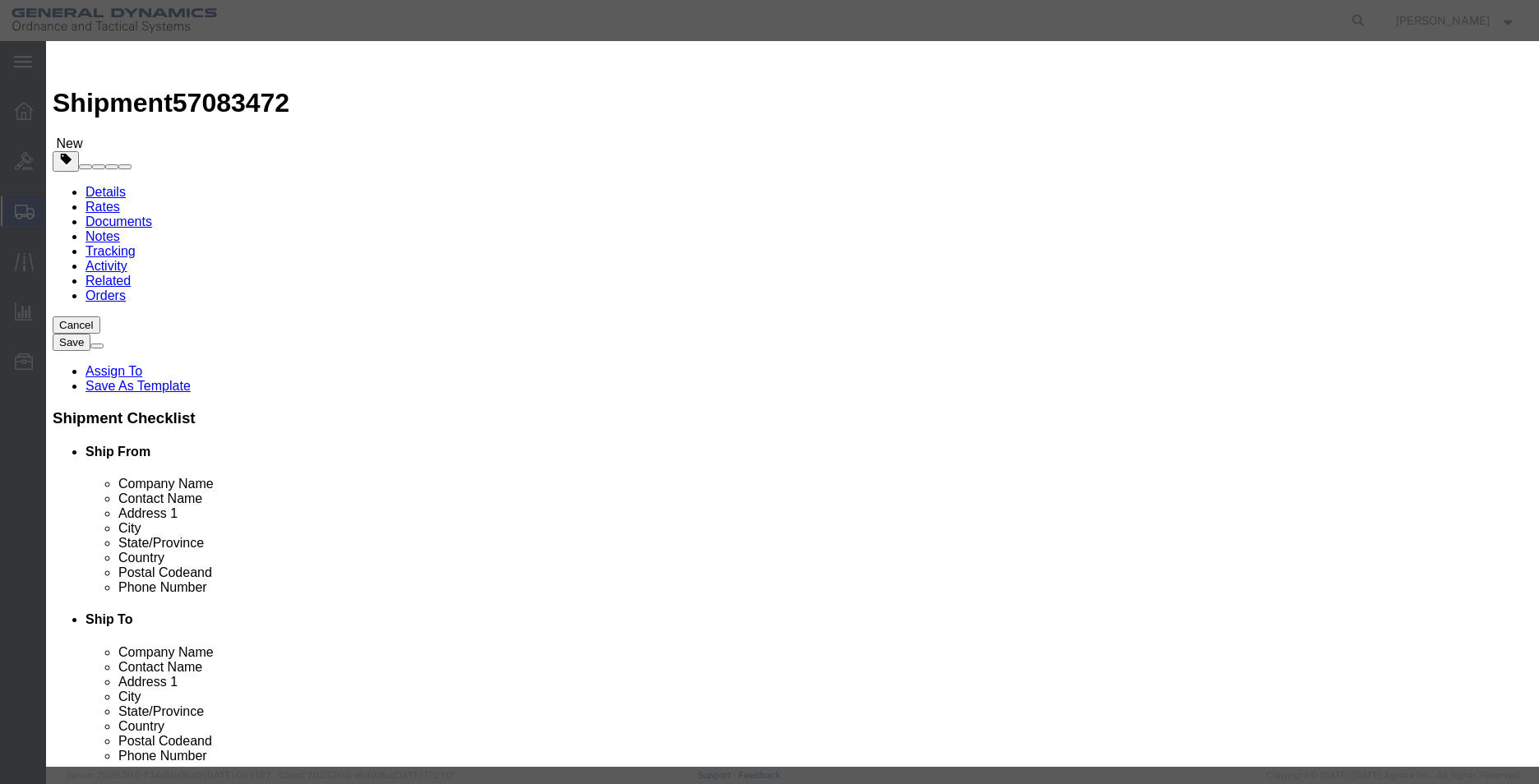
click button "Save & Close"
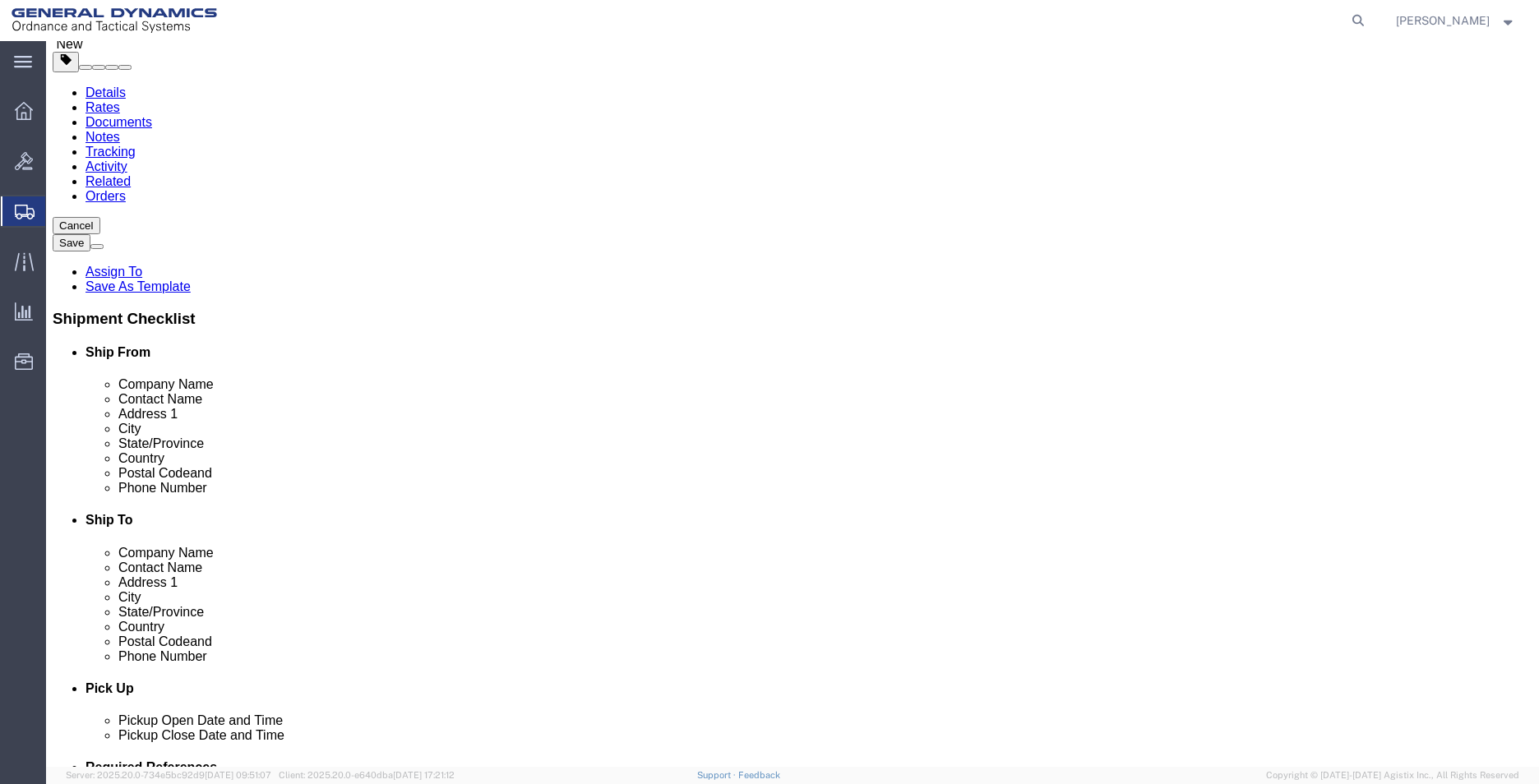
scroll to position [109, 0]
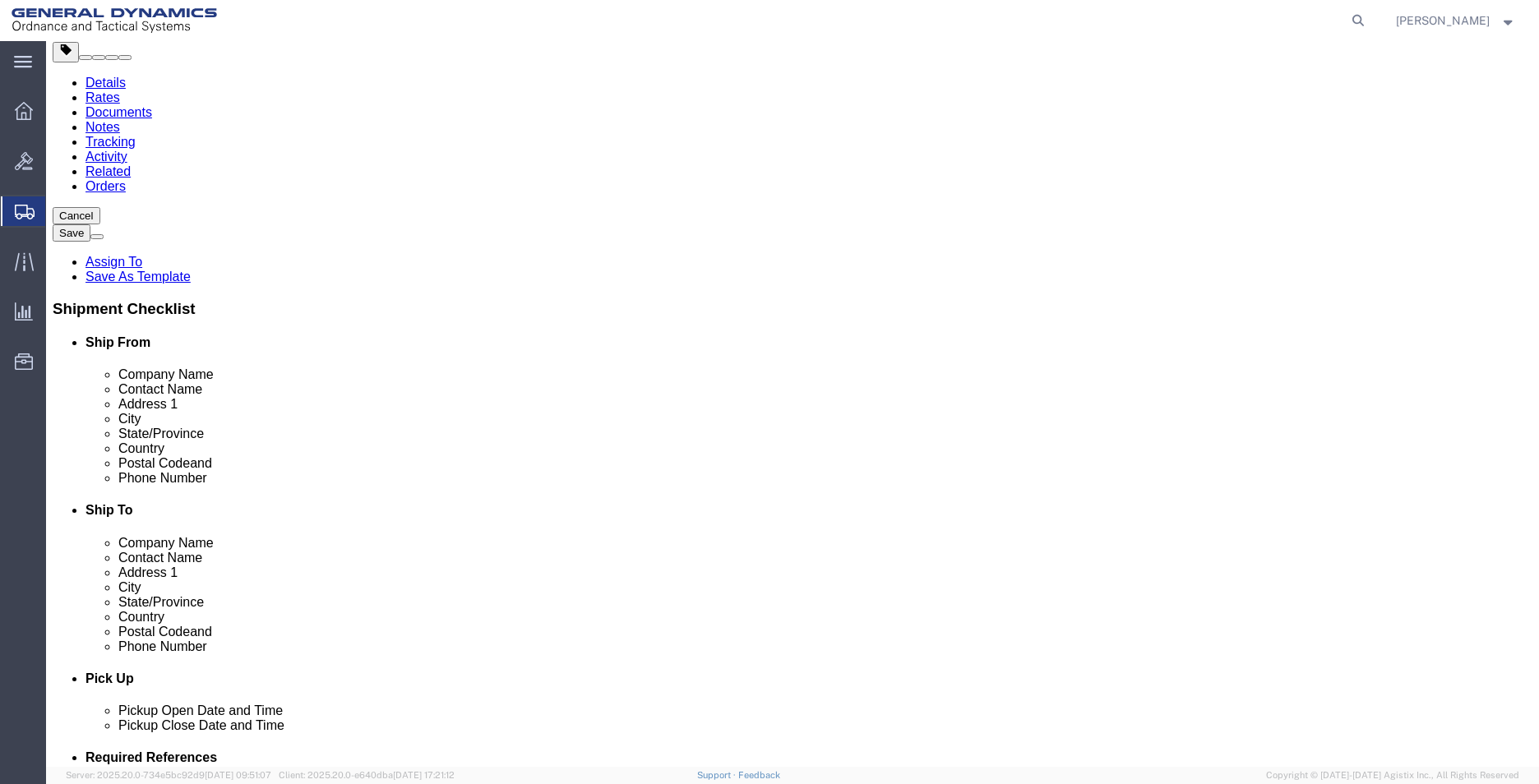
click button "Continue"
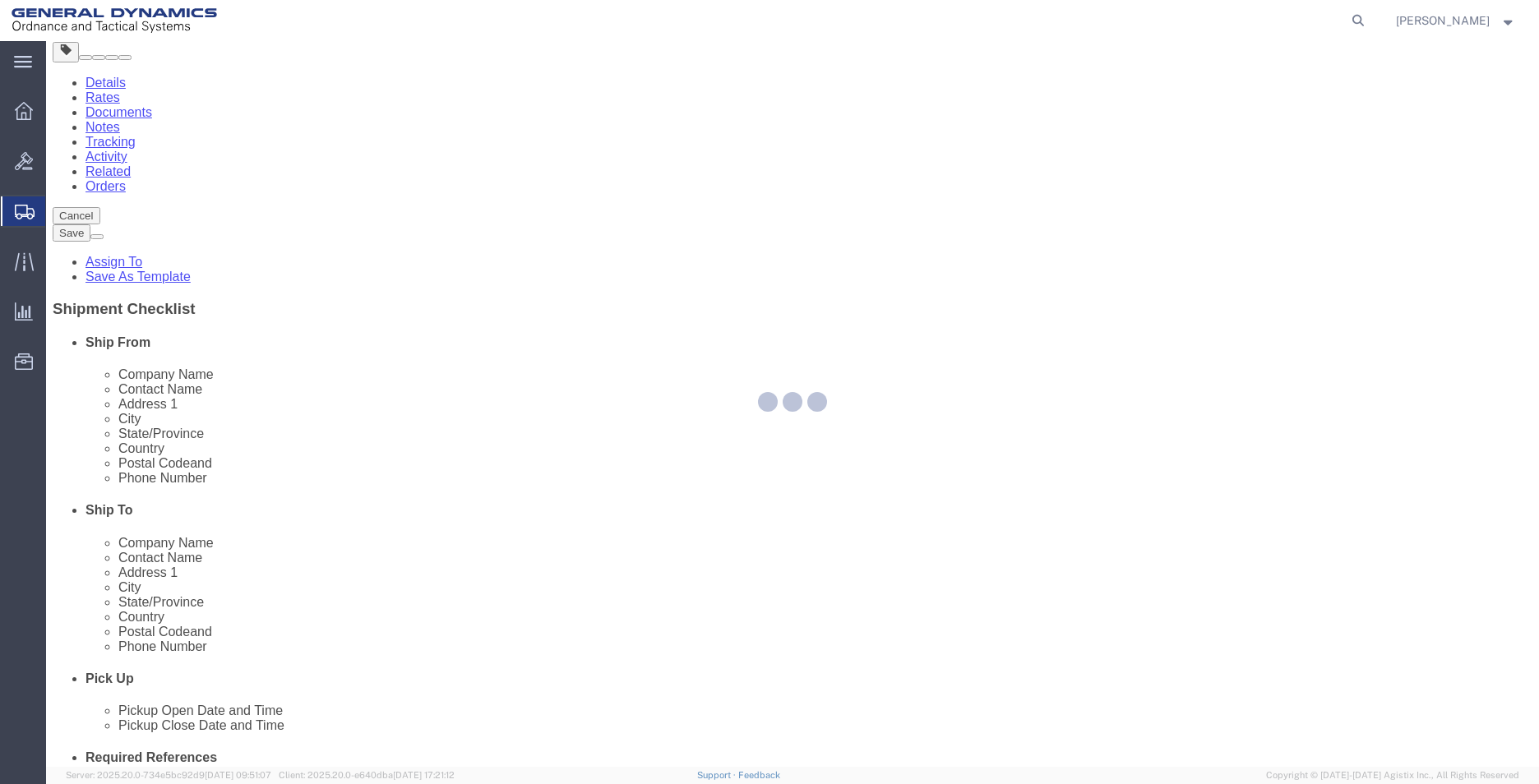
select select
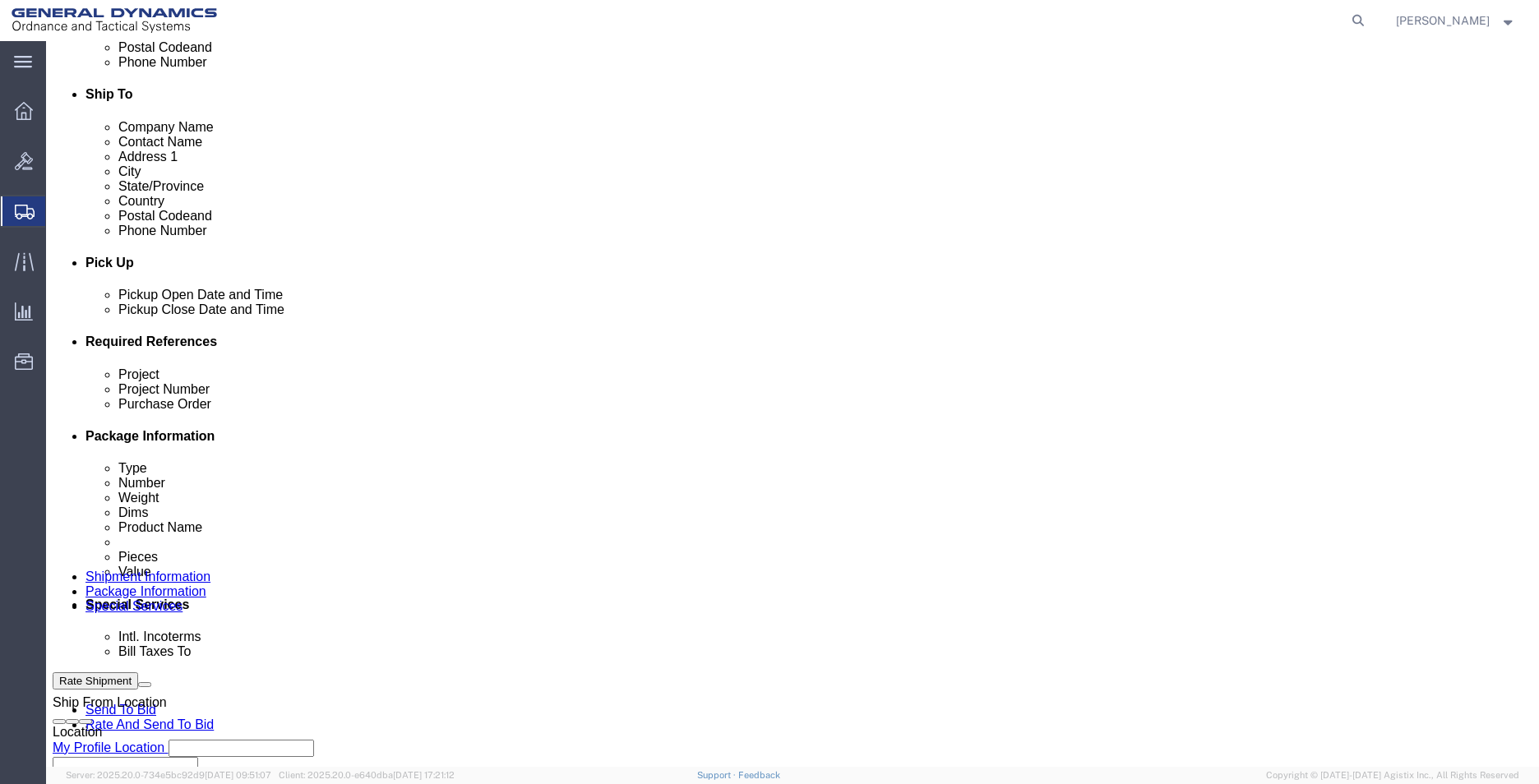
scroll to position [684, 0]
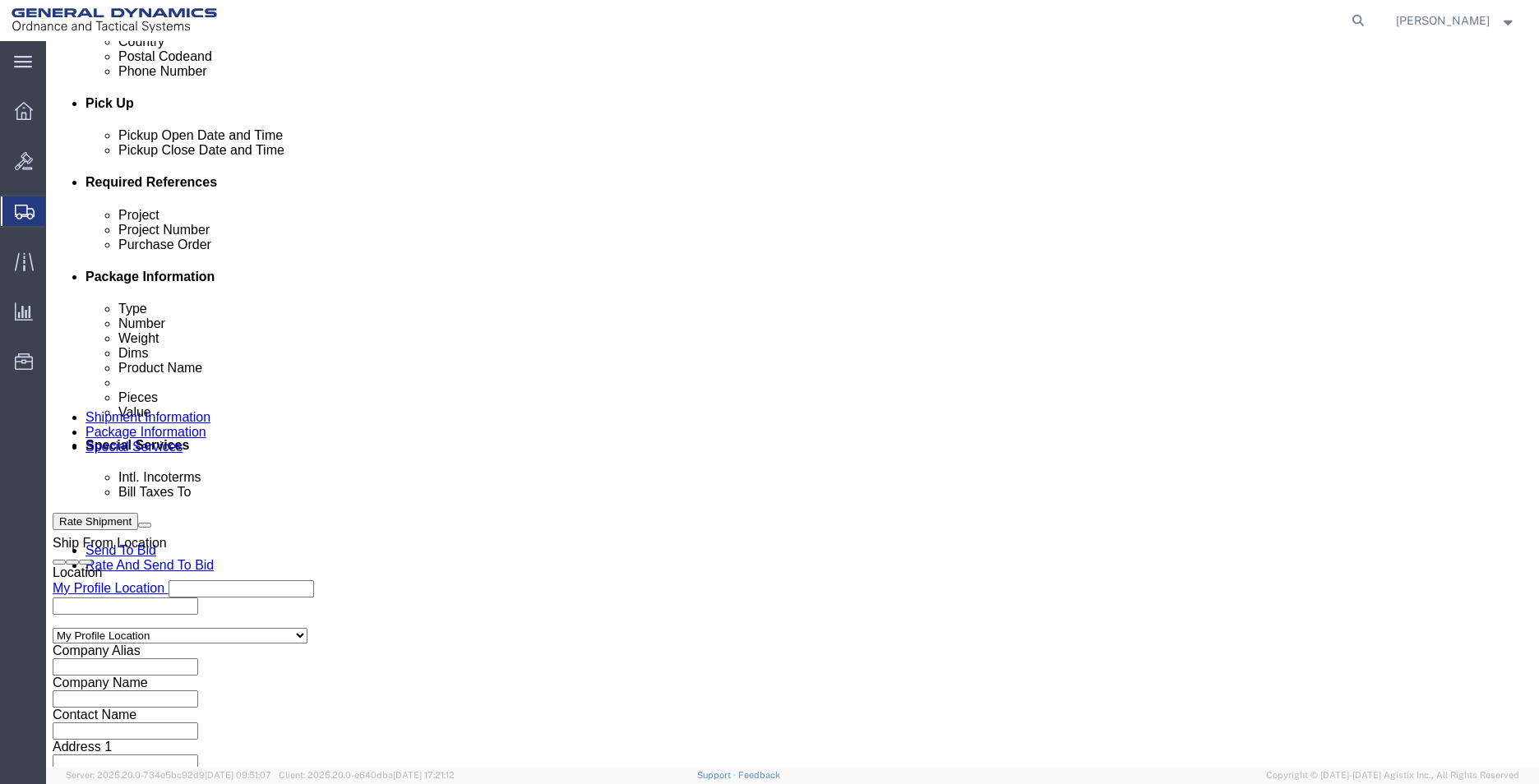
click select "Select DHL FedEx Express UPS"
select select "FedEx Express"
click select "Select DHL FedEx Express UPS"
click input "text"
type input "080201893"
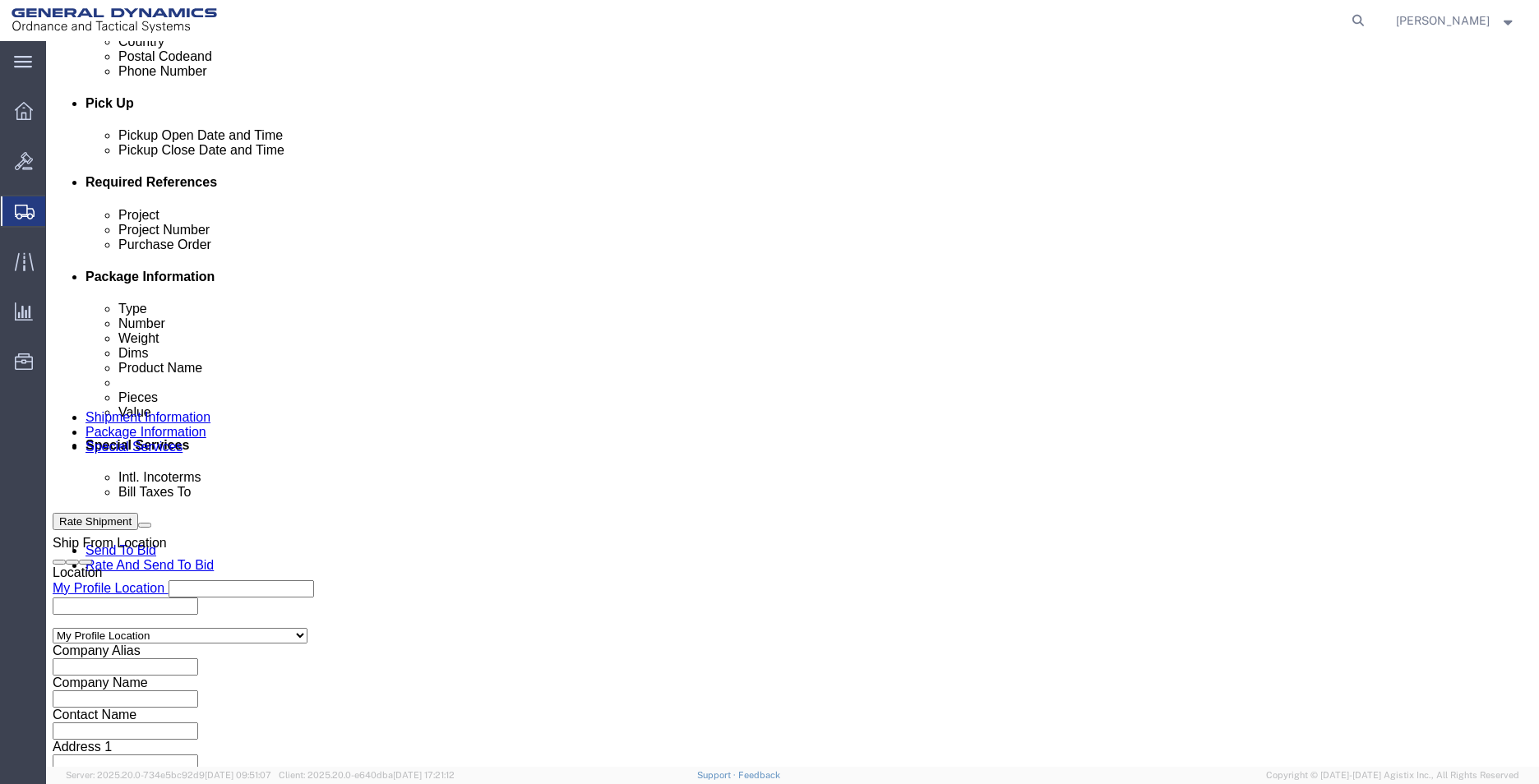
drag, startPoint x: 389, startPoint y: 531, endPoint x: 79, endPoint y: 524, distance: 310.1
click div "Company Name General Dynamics OTS % Data2Logistics"
type input "BAE SYSTEMS, INC"
type input "[STREET_ADDRESS]"
type input "RECEIVING"
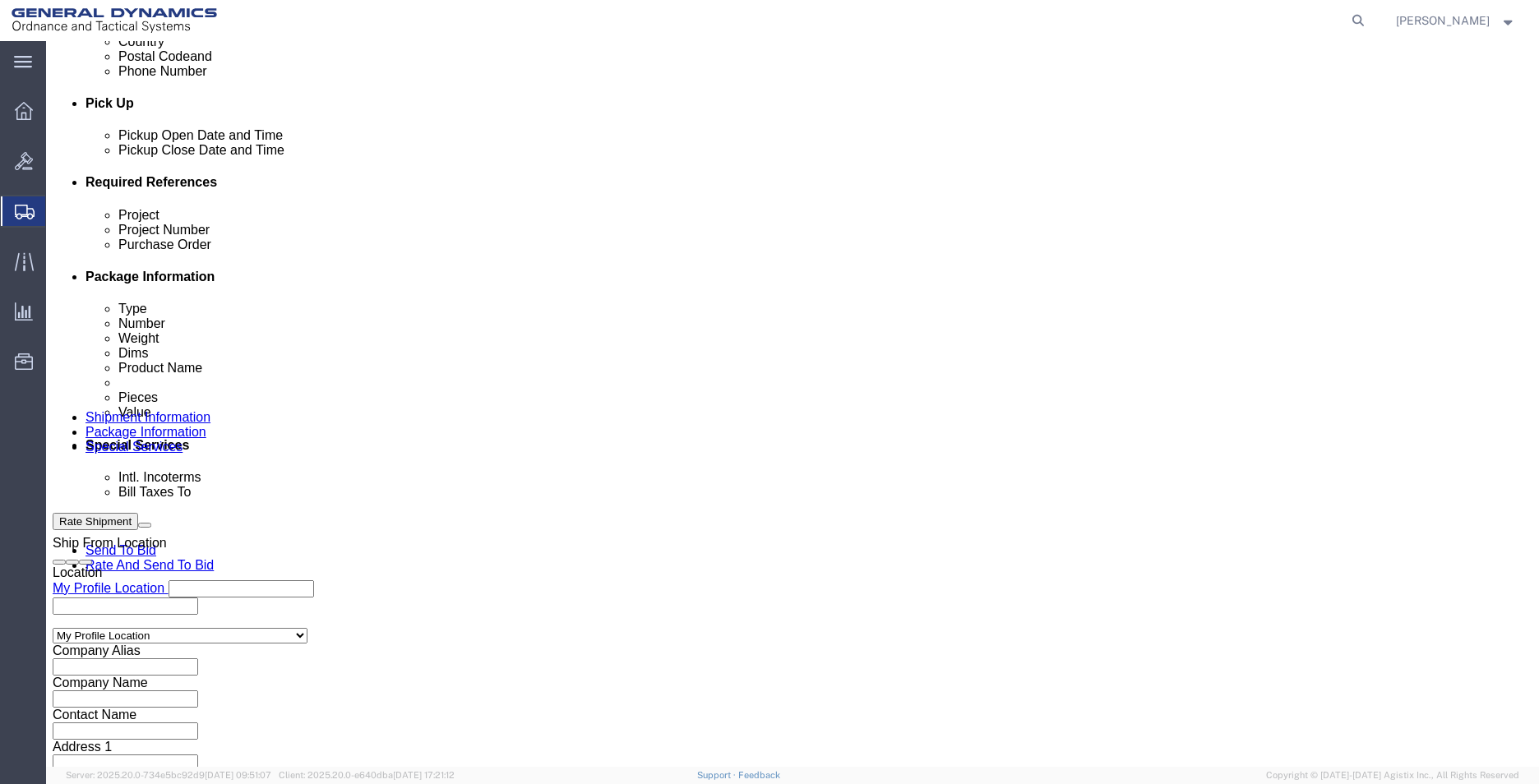
type input "STE #600"
type input "WESTMINISTER"
type input "80234"
select select "CO"
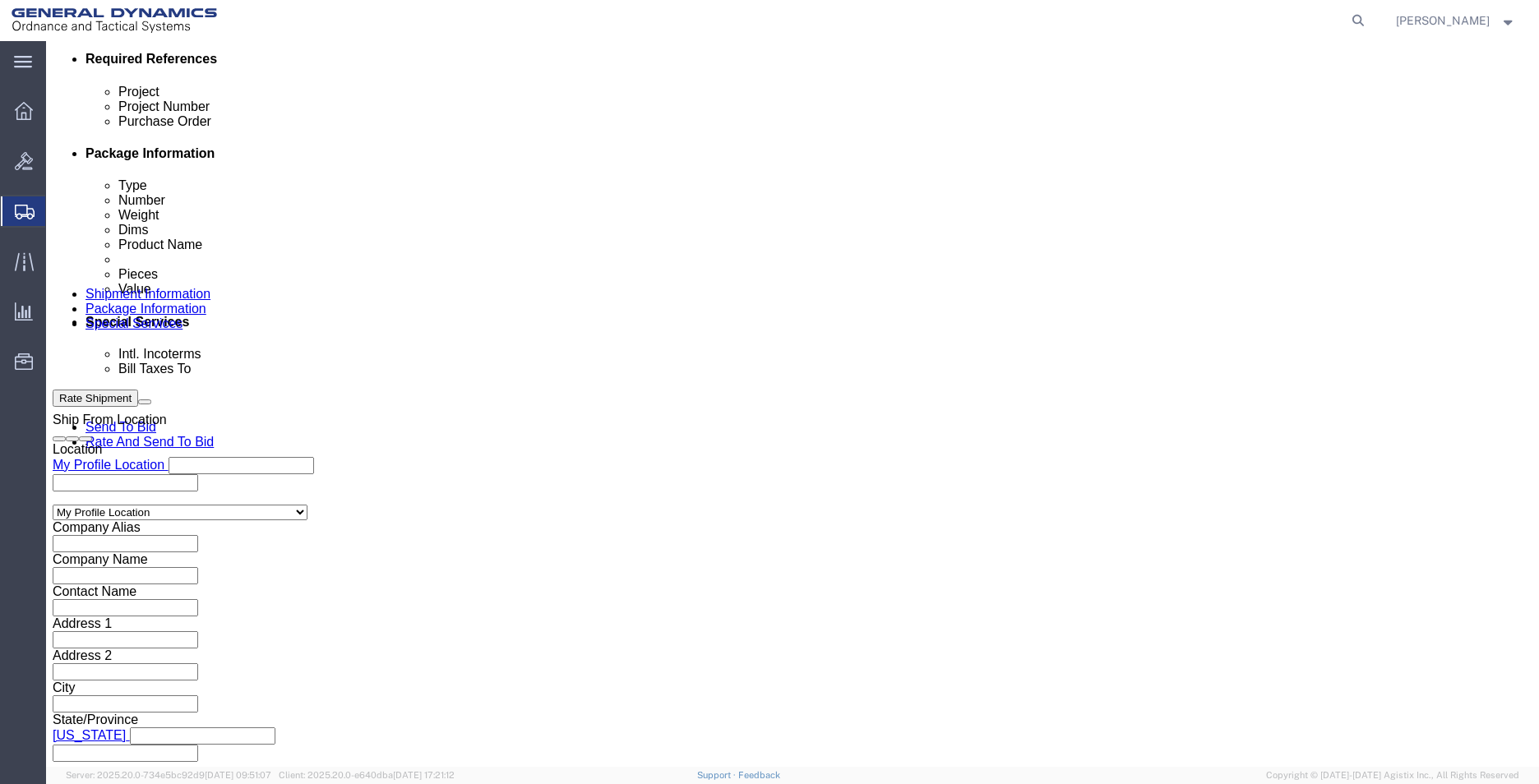
scroll to position [1013, 0]
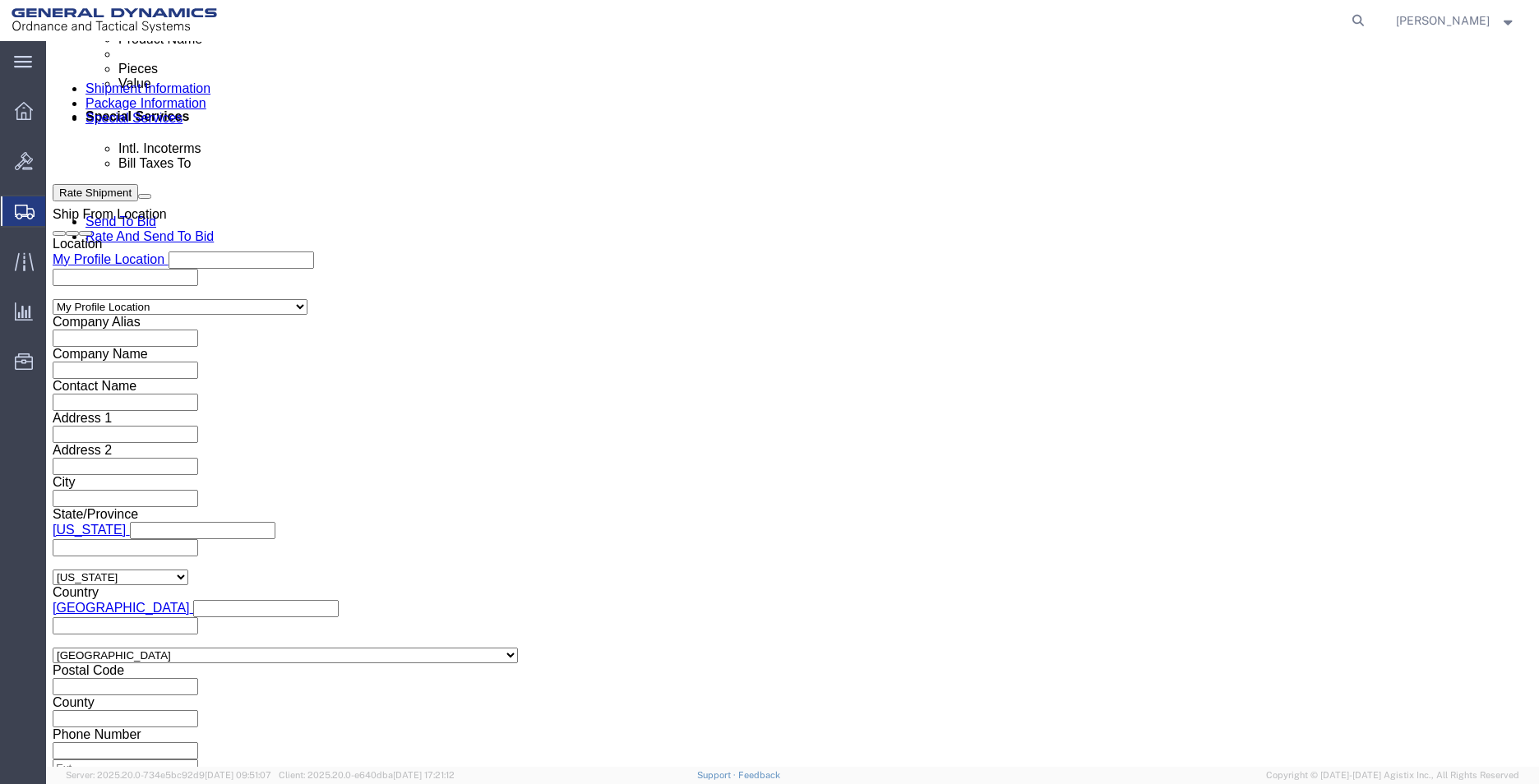
type input "BAE SYSTEMS, INC"
click button "Rate Shipment"
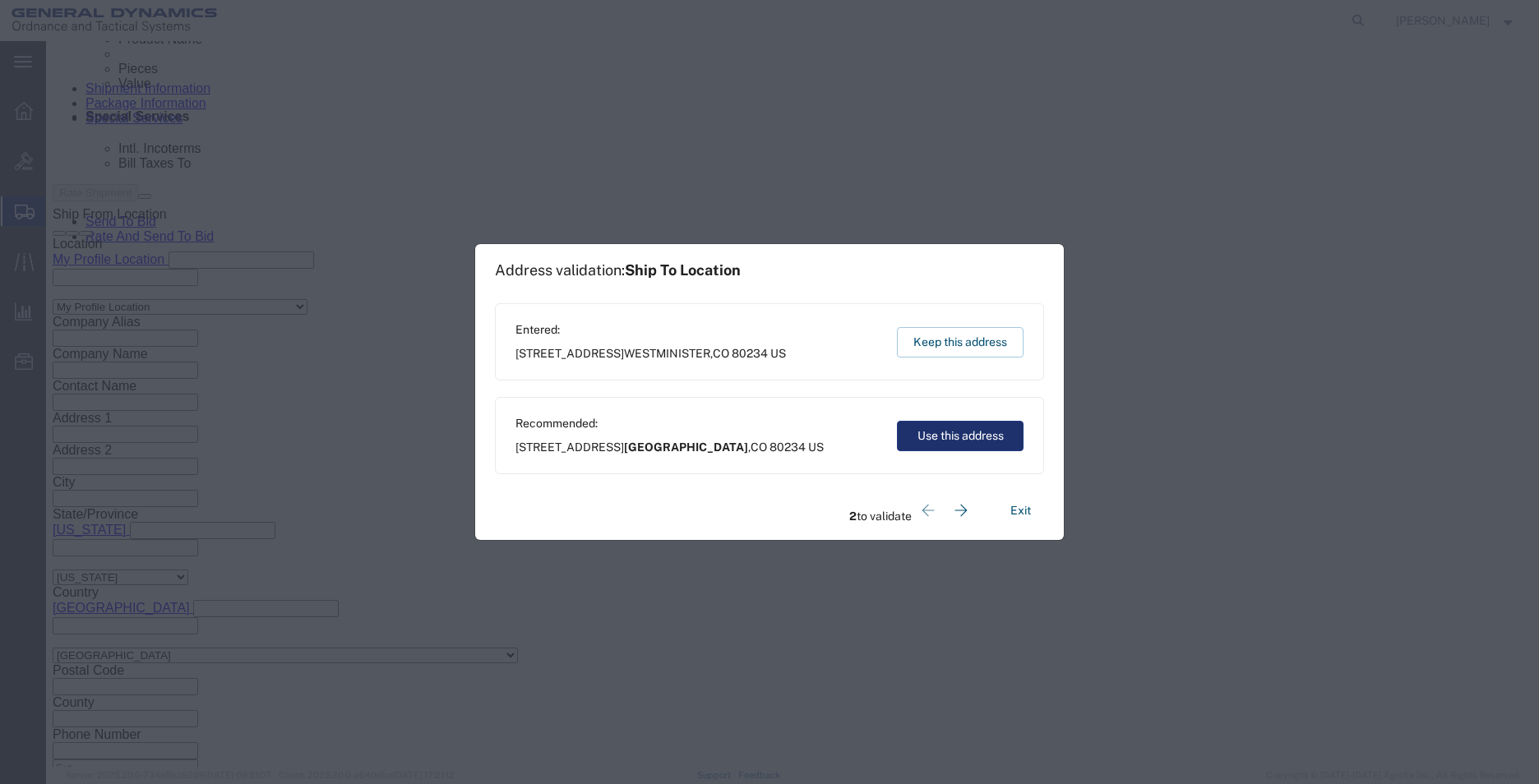
click at [969, 433] on button "Use this address" at bounding box center [960, 436] width 127 height 31
click at [978, 432] on button "Use this address" at bounding box center [960, 436] width 127 height 31
type input "[GEOGRAPHIC_DATA]"
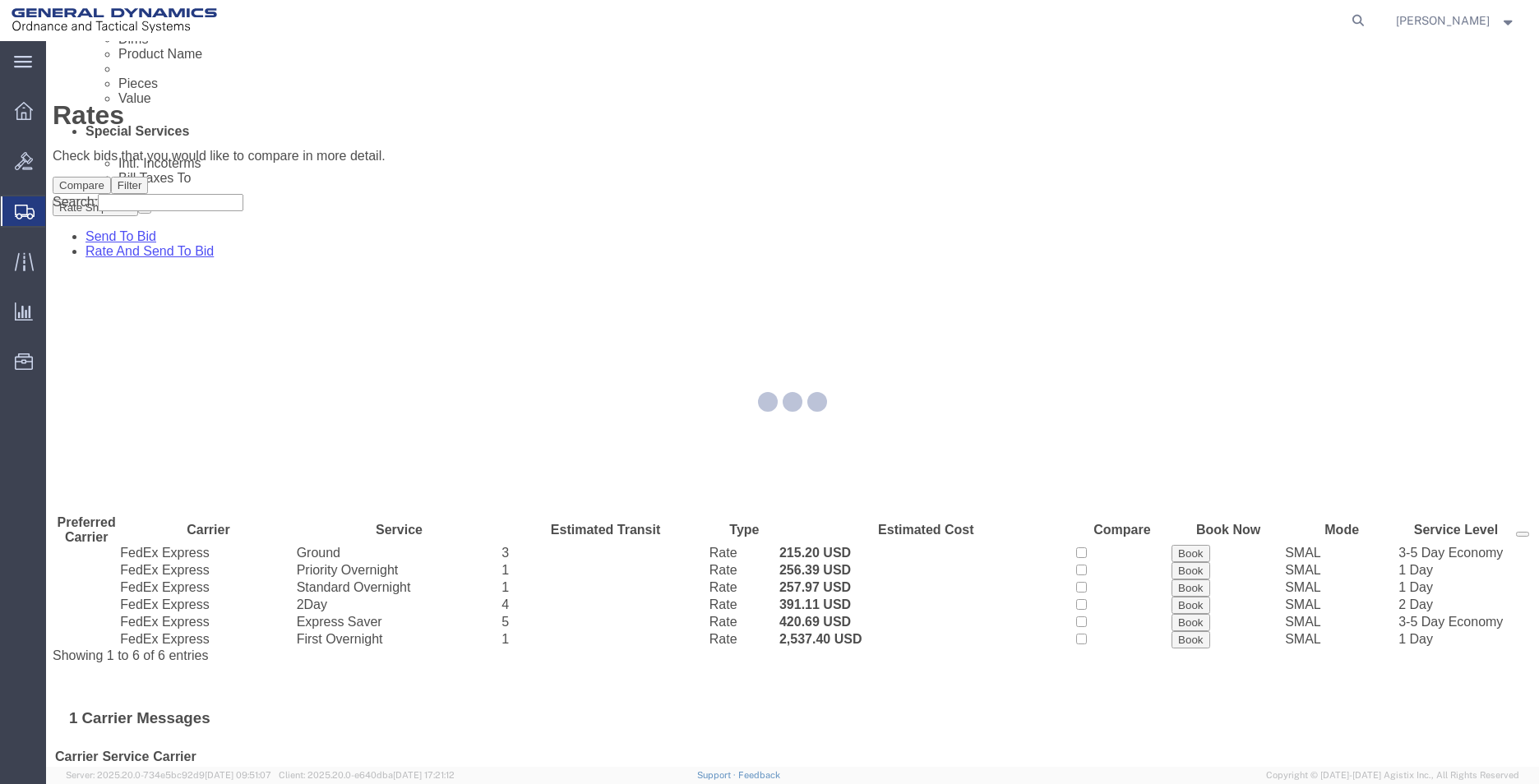
scroll to position [0, 0]
